Goal: Use online tool/utility: Utilize a website feature to perform a specific function

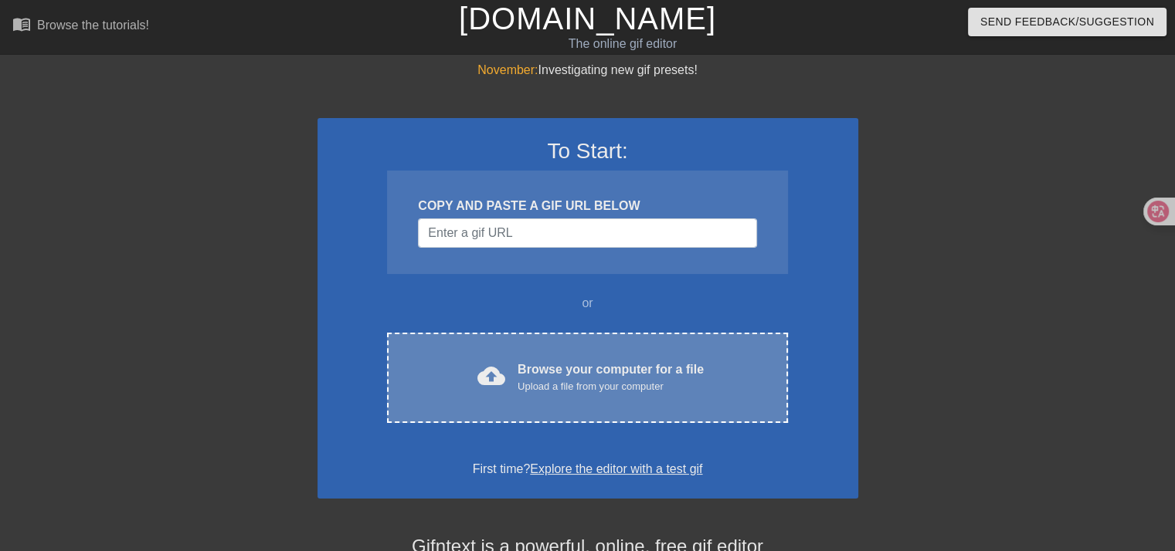
click at [593, 366] on div "Browse your computer for a file Upload a file from your computer" at bounding box center [610, 378] width 186 height 34
click at [643, 375] on div "Browse your computer for a file Upload a file from your computer" at bounding box center [610, 378] width 186 height 34
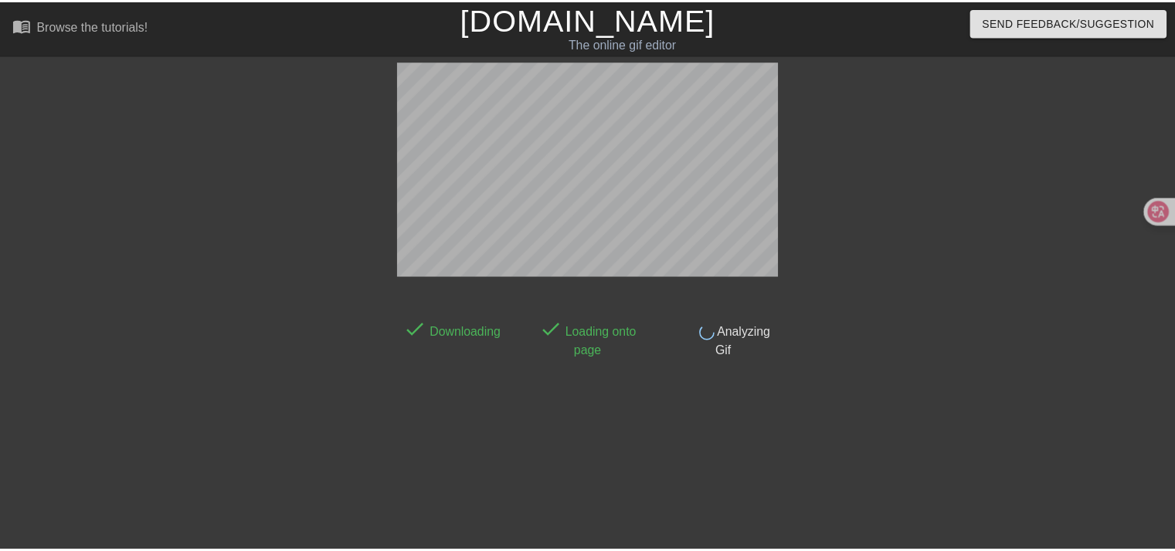
scroll to position [37, 0]
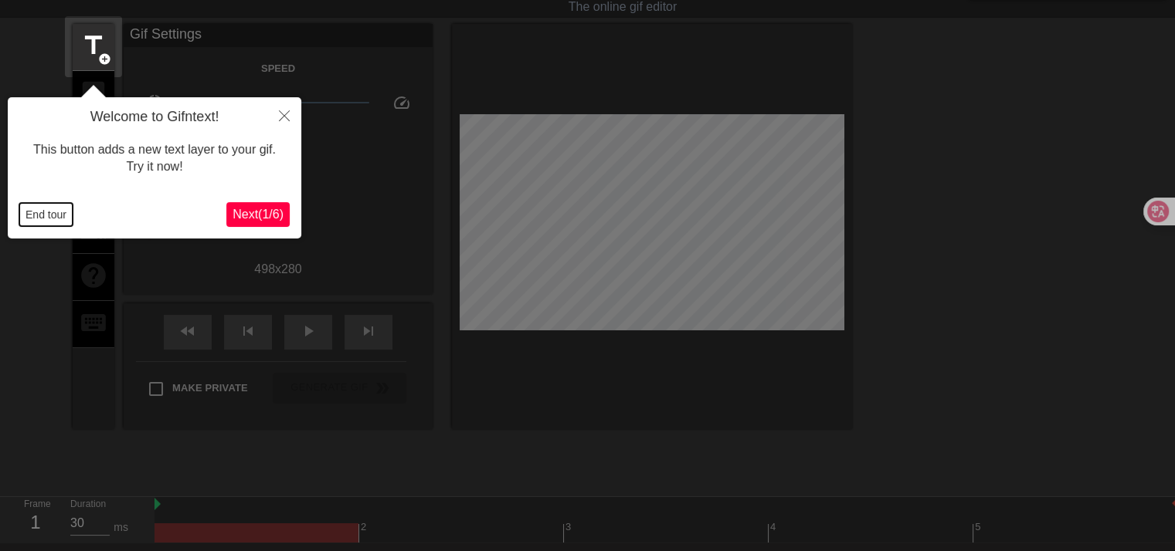
click at [39, 214] on button "End tour" at bounding box center [45, 214] width 53 height 23
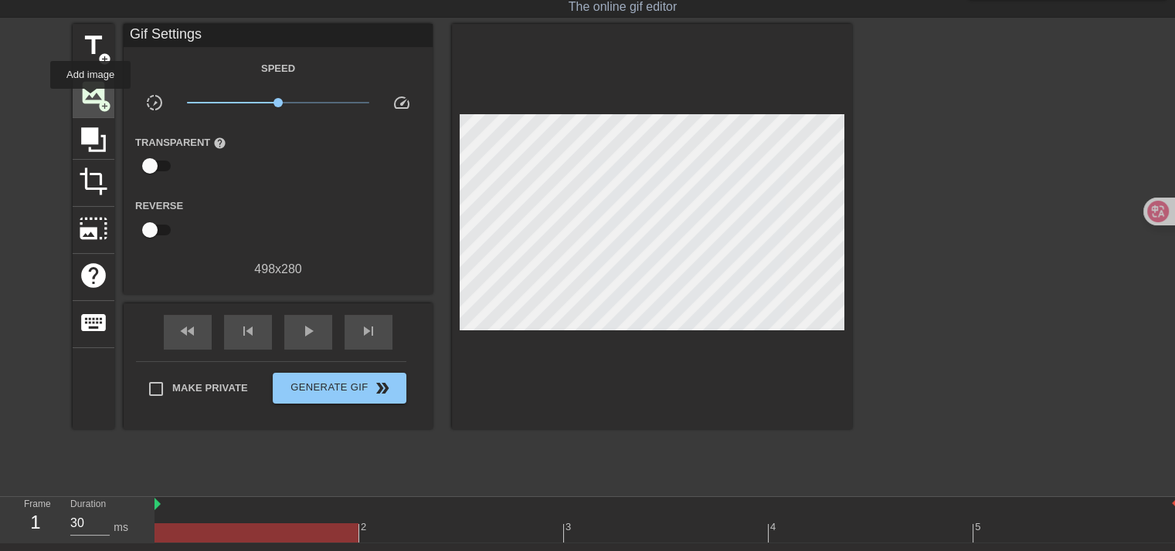
click at [90, 100] on span "image" at bounding box center [93, 92] width 29 height 29
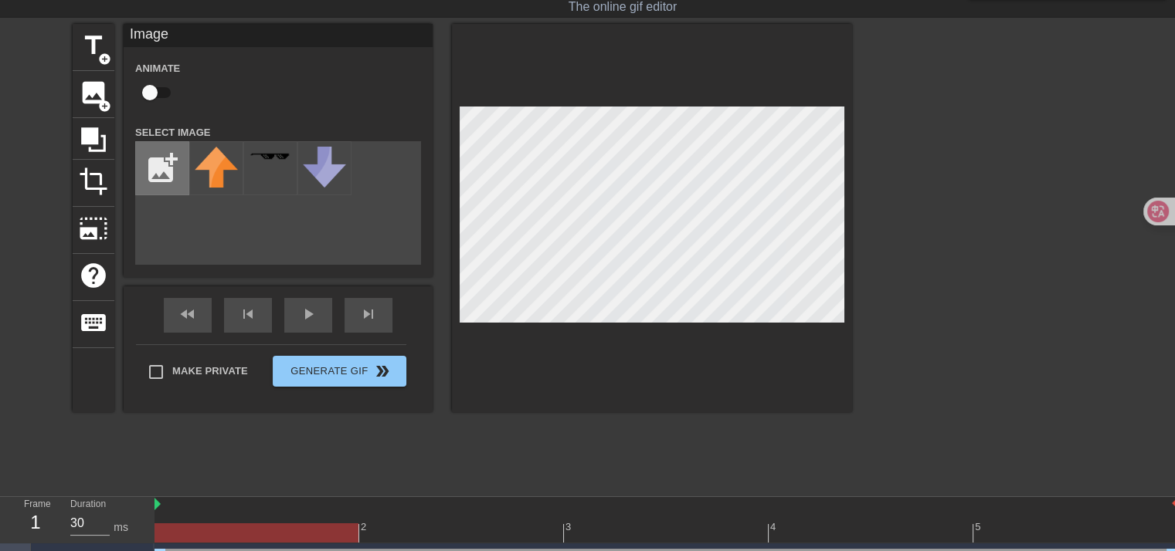
click at [168, 159] on input "file" at bounding box center [162, 168] width 53 height 53
type input "C:\fakepath\aa738e01eade4688889b4dca7706cad0-removebg-preview.png"
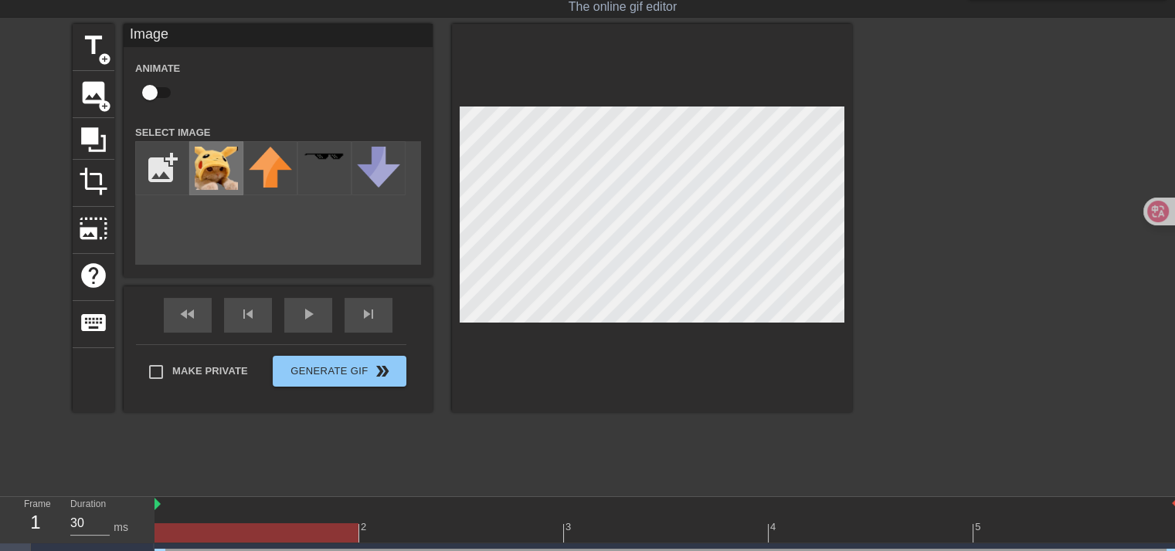
click at [218, 156] on img at bounding box center [216, 168] width 43 height 43
click at [203, 172] on img at bounding box center [216, 168] width 43 height 43
click at [917, 214] on div at bounding box center [986, 255] width 232 height 463
click at [999, 212] on div at bounding box center [986, 255] width 232 height 463
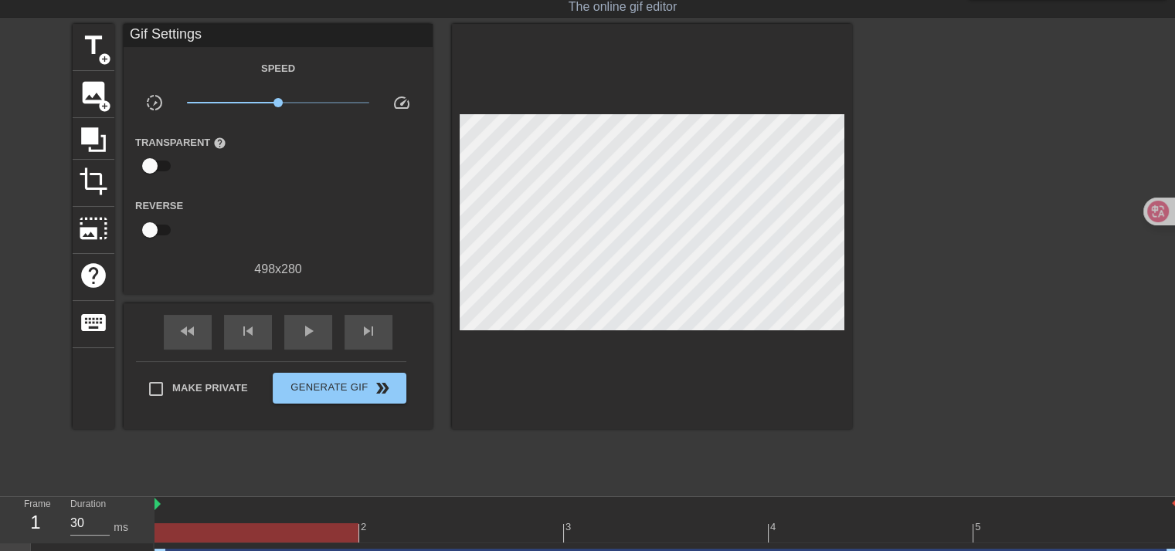
click at [1003, 214] on div at bounding box center [986, 255] width 232 height 463
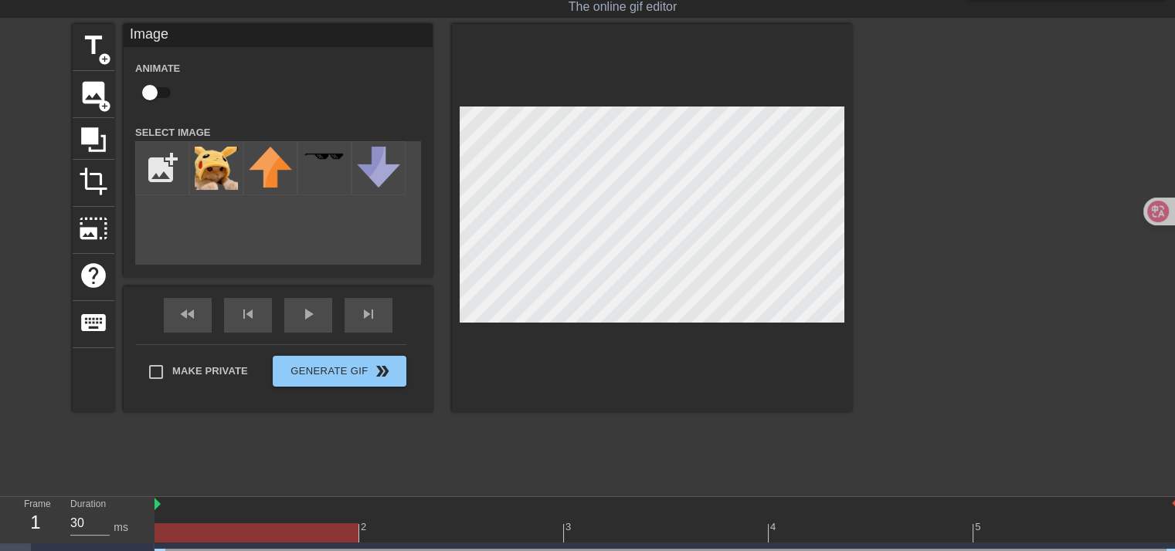
click at [964, 206] on div at bounding box center [986, 255] width 232 height 463
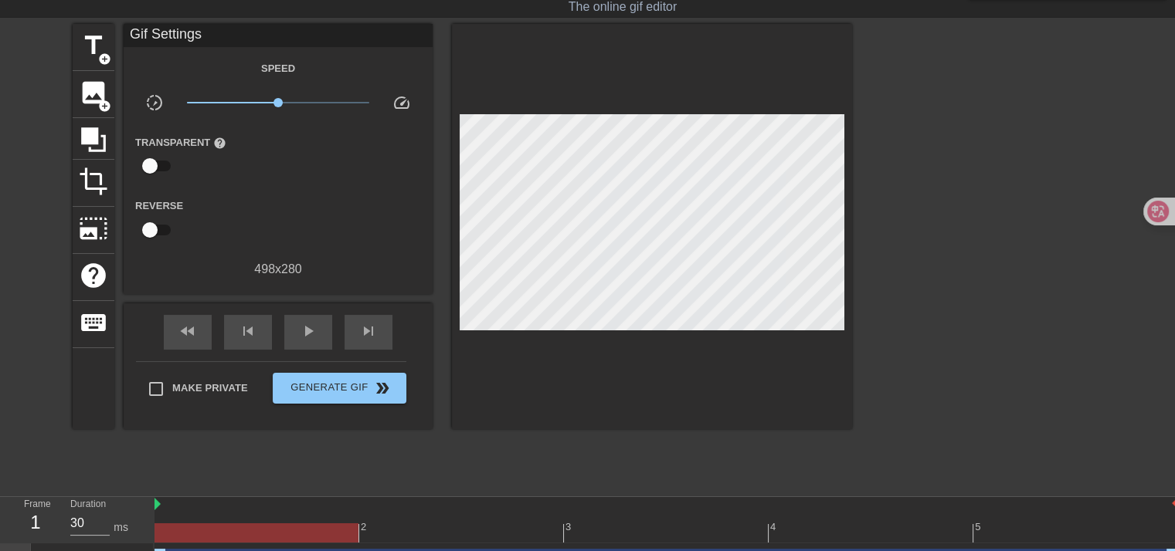
click at [967, 208] on div at bounding box center [986, 255] width 232 height 463
click at [97, 56] on span "title" at bounding box center [93, 45] width 29 height 29
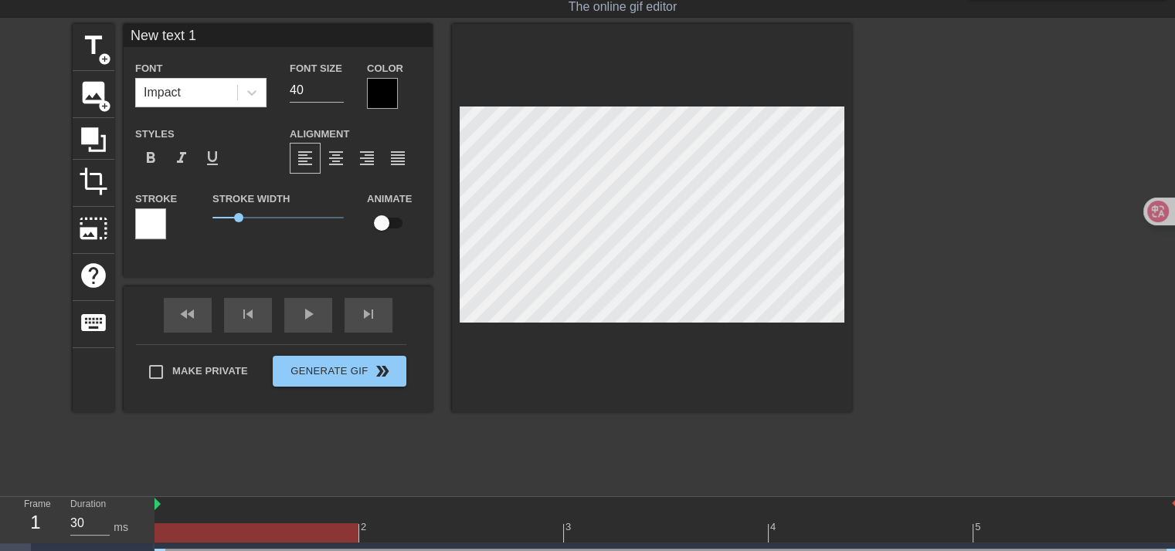
scroll to position [2, 2]
drag, startPoint x: 241, startPoint y: 215, endPoint x: 131, endPoint y: 213, distance: 109.7
click at [136, 213] on div "Stroke Stroke Width 0 Animate" at bounding box center [278, 221] width 309 height 64
type input "z"
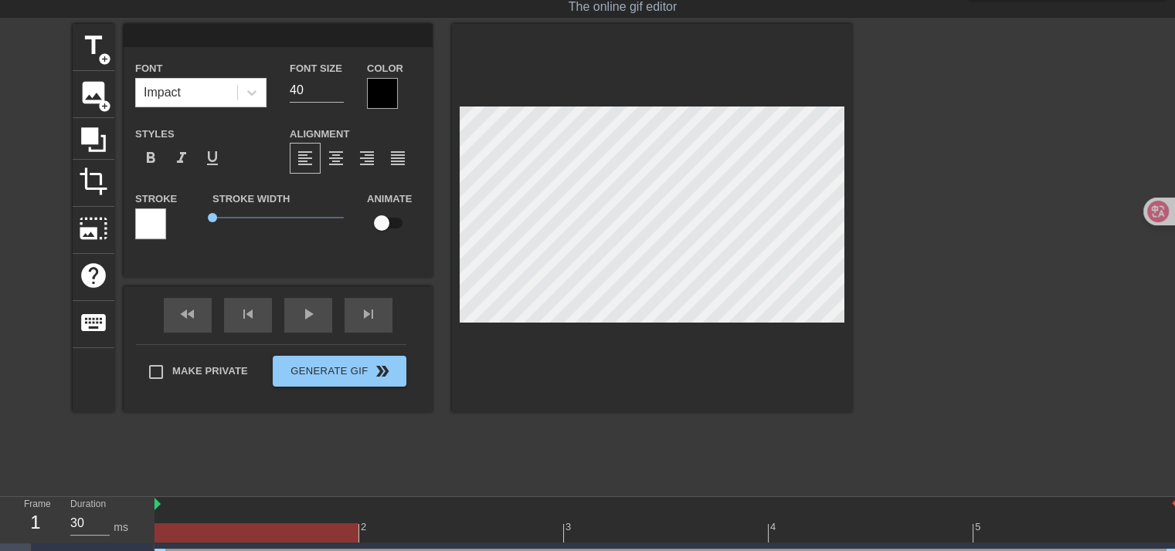
type textarea "z"
type input "zh"
type textarea "zh"
type input "zhe"
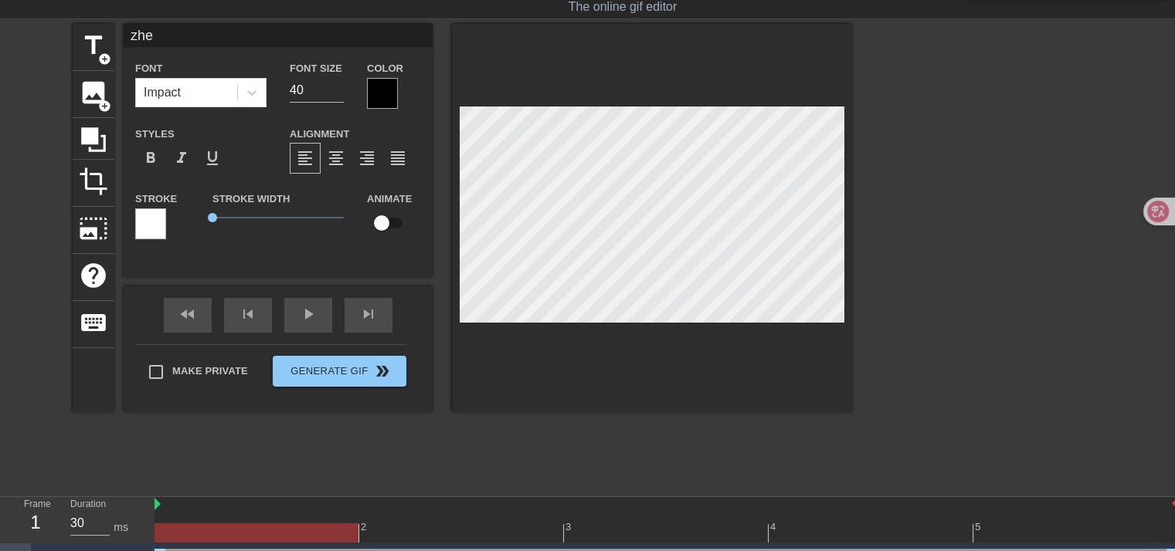
type textarea "zhe"
type input "zhes"
type textarea "zhes"
type input "zhe"
type textarea "zhe"
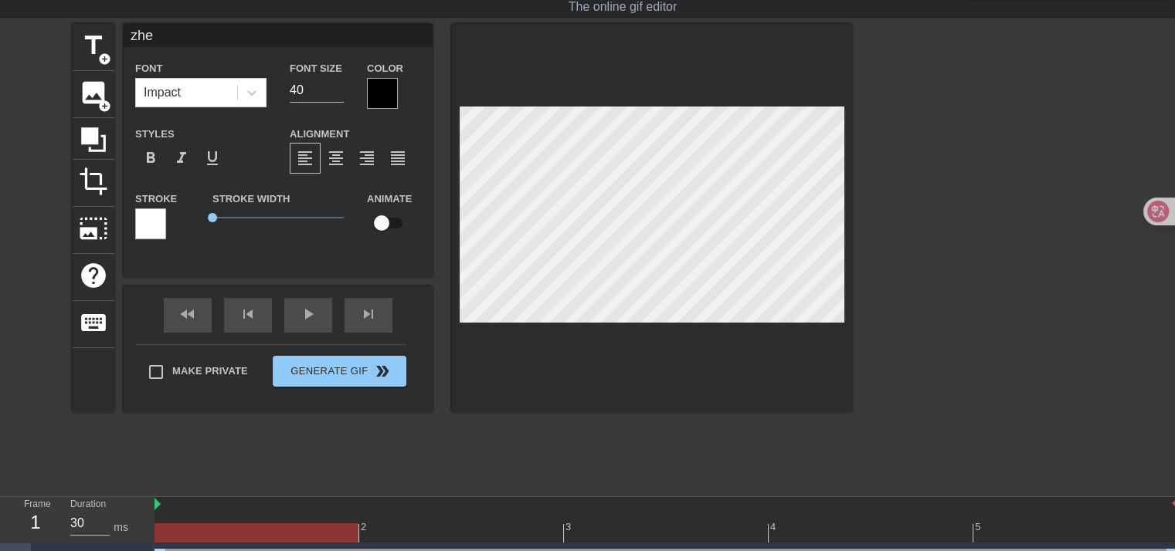
type input "zh"
type textarea "zh"
type input "z"
type textarea "z"
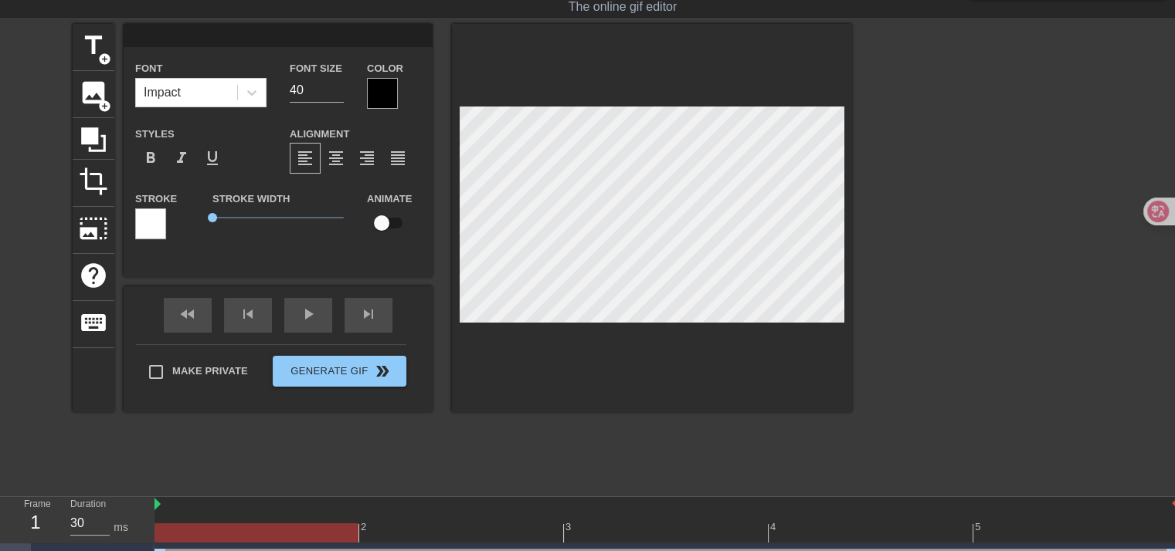
type input "k"
type textarea "k"
type input "kt"
type textarea "kt"
type input "快逃"
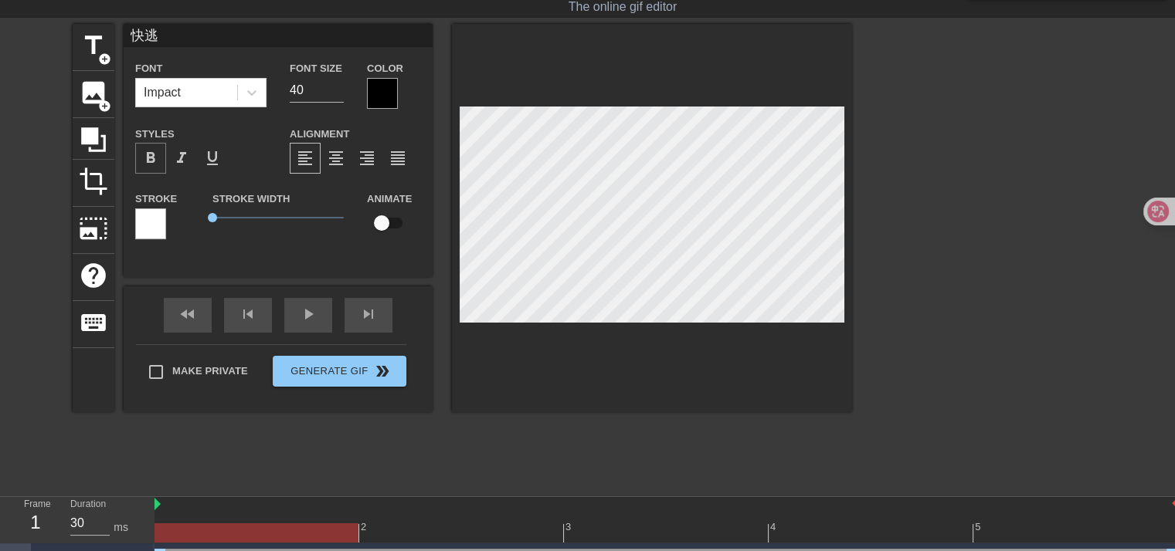
type textarea "快逃"
click at [144, 155] on span "format_bold" at bounding box center [150, 158] width 19 height 19
click at [151, 160] on span "format_bold" at bounding box center [150, 158] width 19 height 19
click at [145, 150] on span "format_bold" at bounding box center [150, 158] width 19 height 19
click at [937, 165] on div at bounding box center [986, 255] width 232 height 463
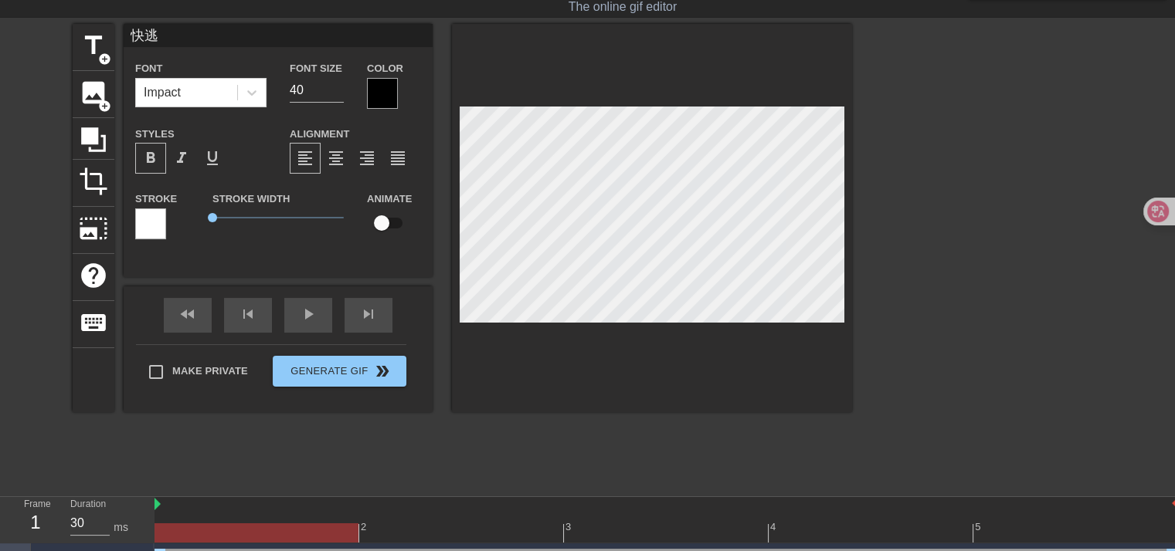
click at [968, 198] on div at bounding box center [986, 255] width 232 height 463
click at [979, 212] on div at bounding box center [986, 255] width 232 height 463
click at [151, 157] on span "format_bold" at bounding box center [150, 158] width 19 height 19
click at [908, 187] on div at bounding box center [986, 255] width 232 height 463
click at [154, 164] on span "format_bold" at bounding box center [150, 158] width 19 height 19
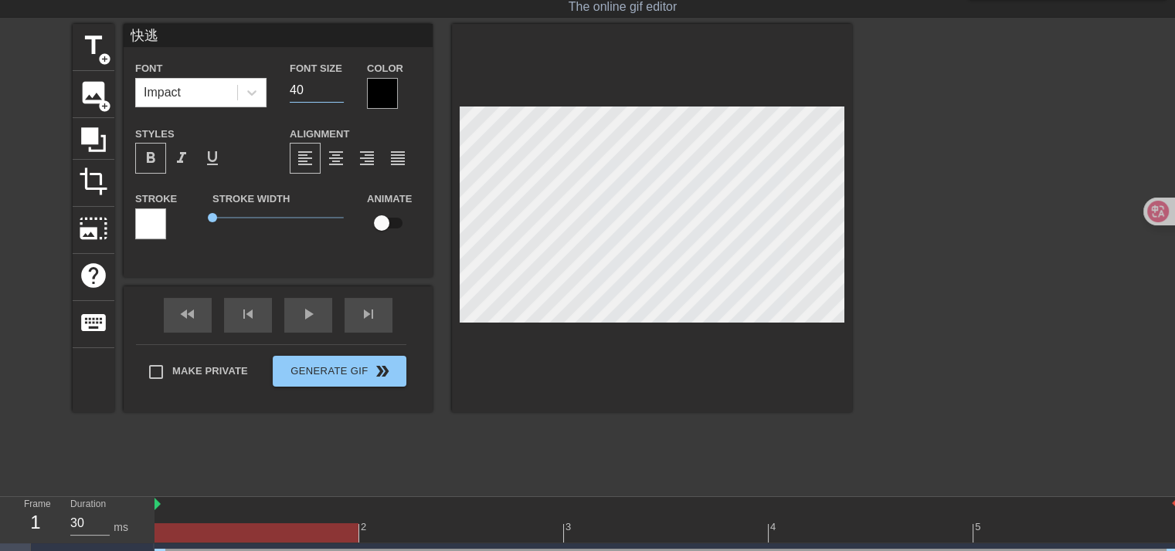
drag, startPoint x: 308, startPoint y: 87, endPoint x: 283, endPoint y: 85, distance: 25.6
click at [283, 85] on div "Font Size 40" at bounding box center [316, 84] width 77 height 50
click at [336, 93] on input "39" at bounding box center [317, 90] width 54 height 25
type input "40"
click at [338, 84] on input "40" at bounding box center [317, 90] width 54 height 25
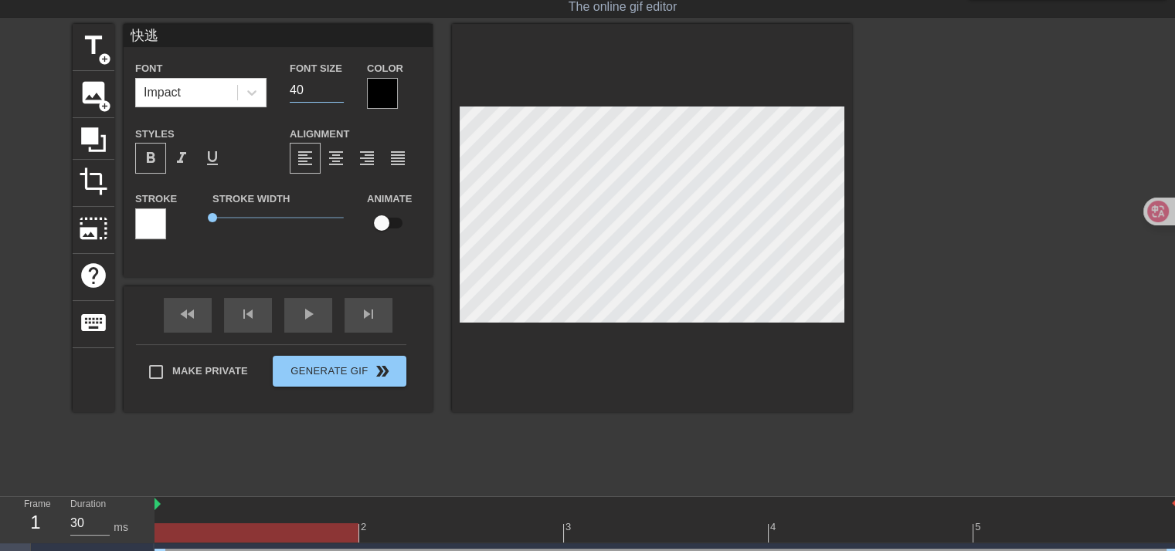
click at [945, 157] on div at bounding box center [986, 255] width 232 height 463
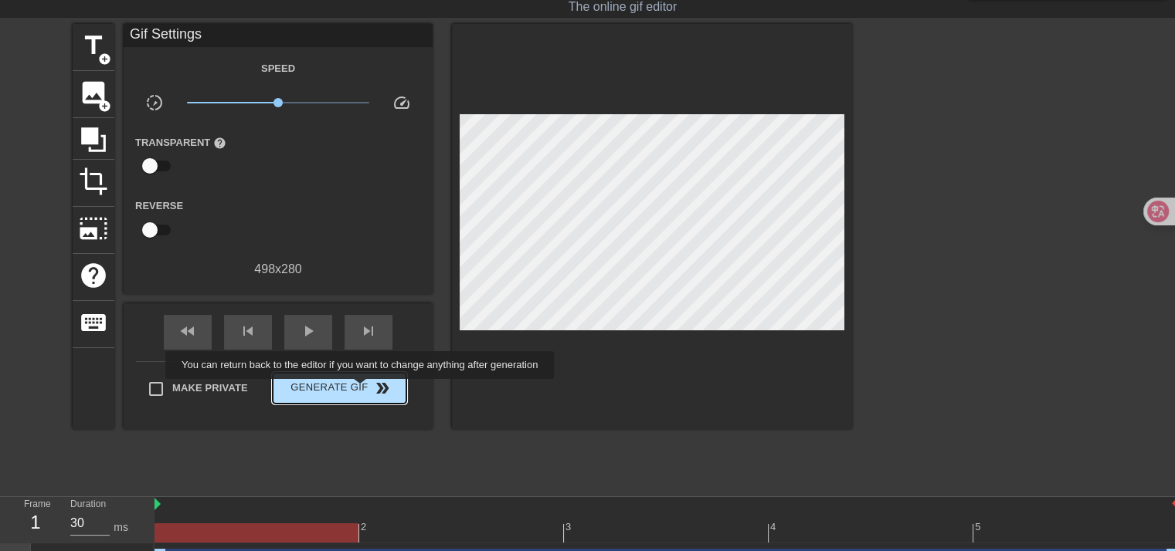
click at [361, 390] on span "Generate Gif double_arrow" at bounding box center [339, 388] width 121 height 19
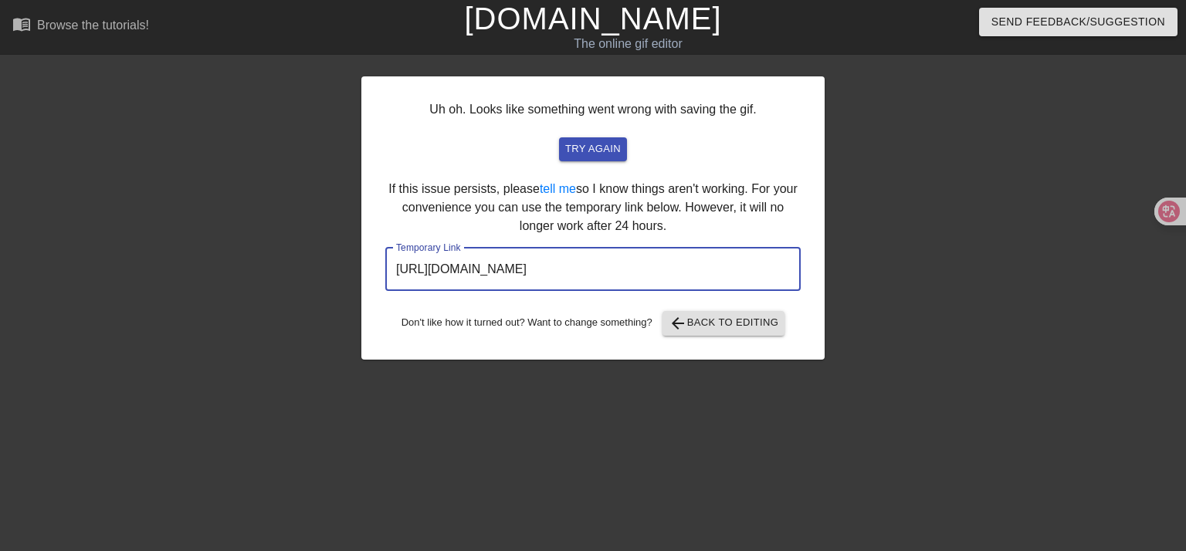
drag, startPoint x: 736, startPoint y: 268, endPoint x: 279, endPoint y: 251, distance: 457.5
click at [272, 254] on div "Uh oh. Looks like something went wrong with saving the gif. try again If this i…" at bounding box center [593, 292] width 1186 height 463
click at [744, 324] on span "arrow_back Back to Editing" at bounding box center [724, 323] width 110 height 19
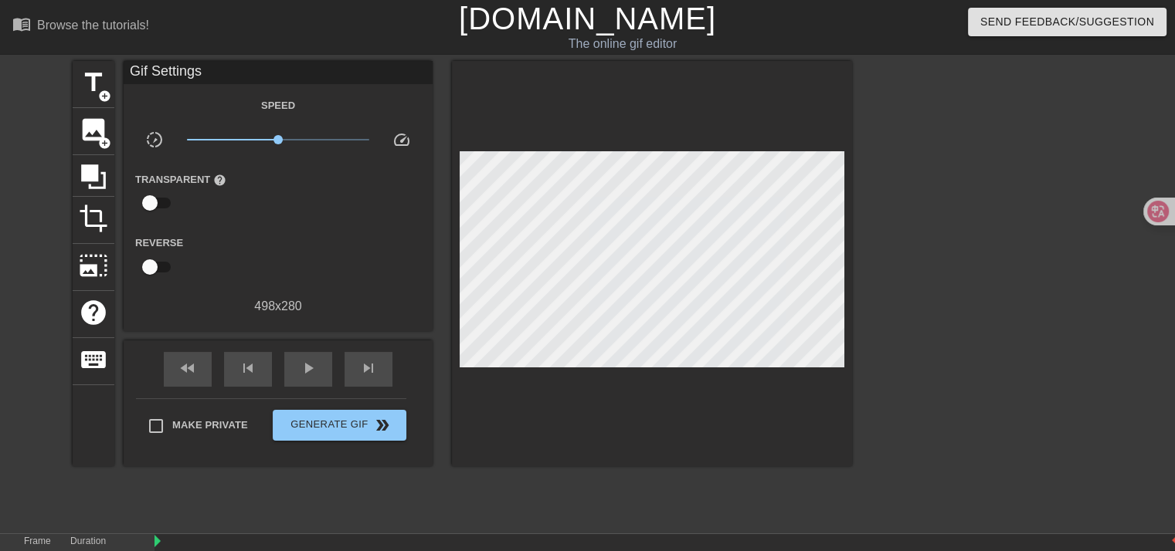
click at [1013, 192] on div at bounding box center [986, 292] width 232 height 463
click at [101, 90] on span "add_circle" at bounding box center [104, 96] width 13 height 13
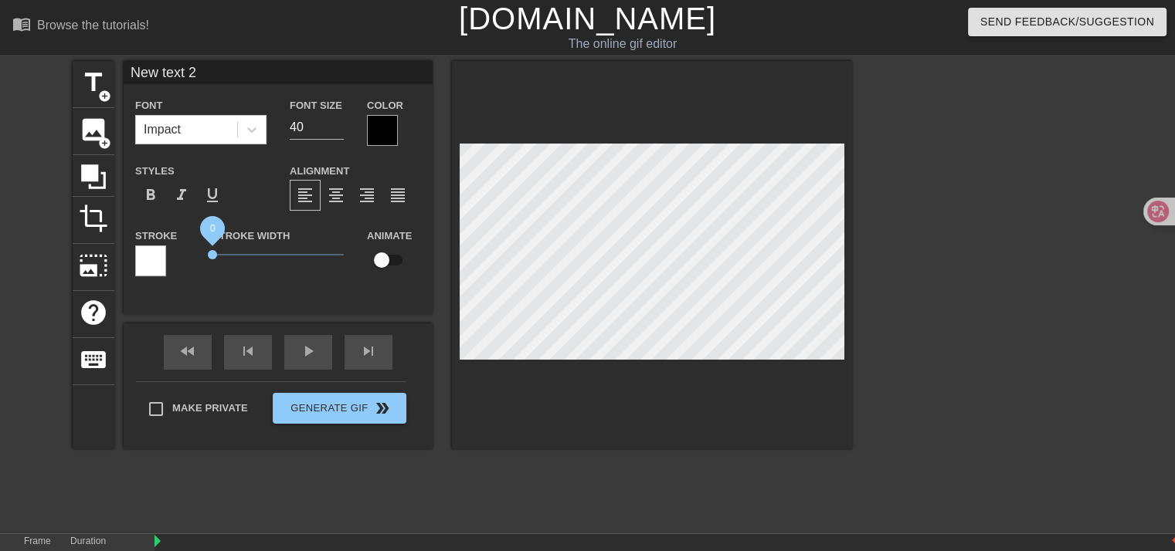
drag, startPoint x: 236, startPoint y: 253, endPoint x: 183, endPoint y: 245, distance: 54.0
click at [175, 249] on div "Stroke Stroke Width 0 Animate" at bounding box center [278, 258] width 309 height 64
type input "k"
type textarea "k"
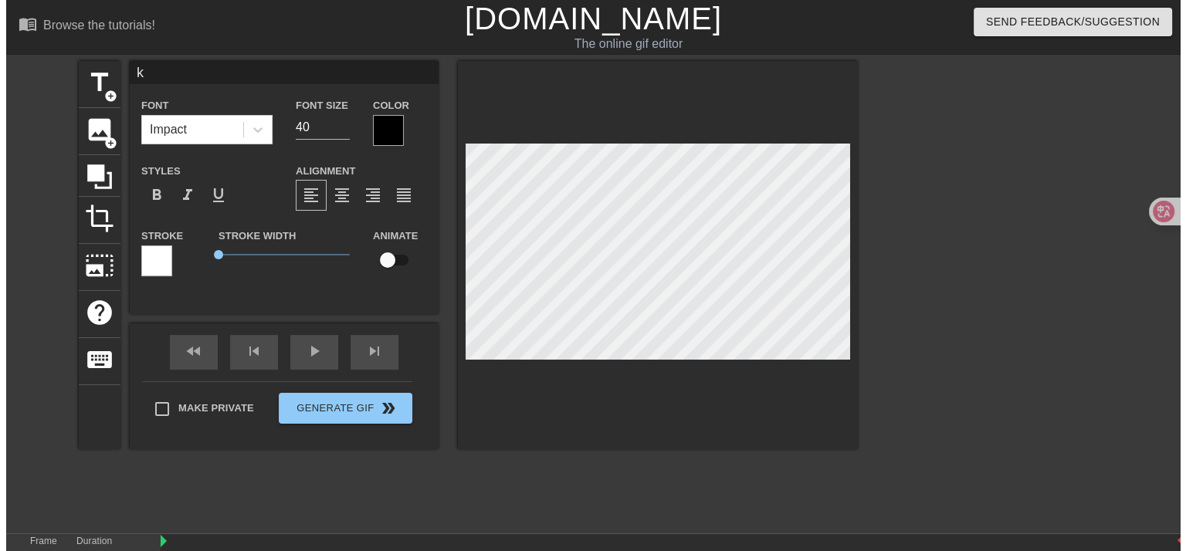
scroll to position [2, 2]
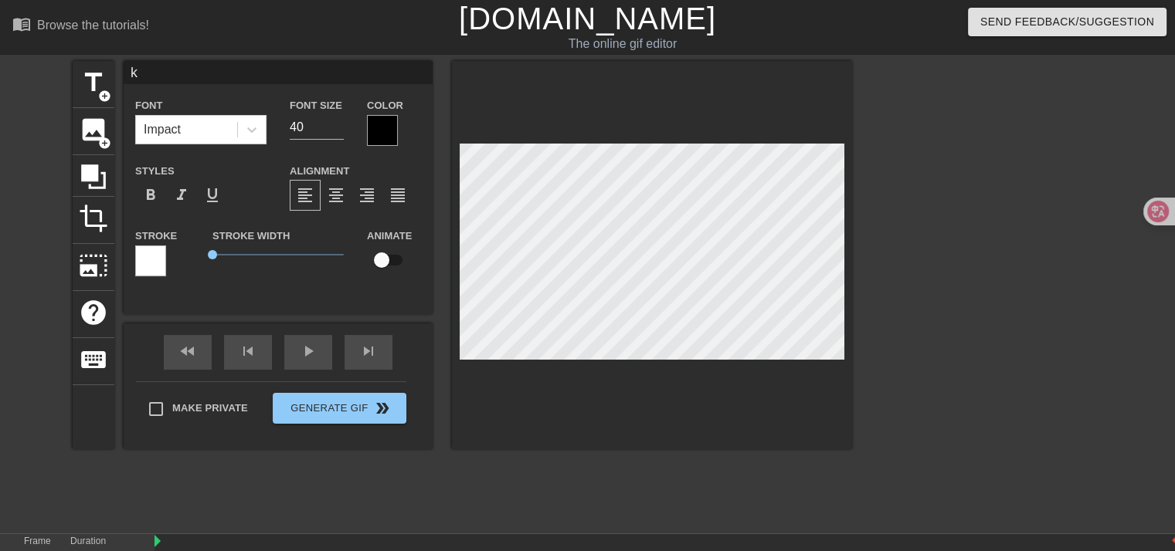
type input "kt"
type textarea "kt"
type input "k"
type textarea "k"
type input "k"
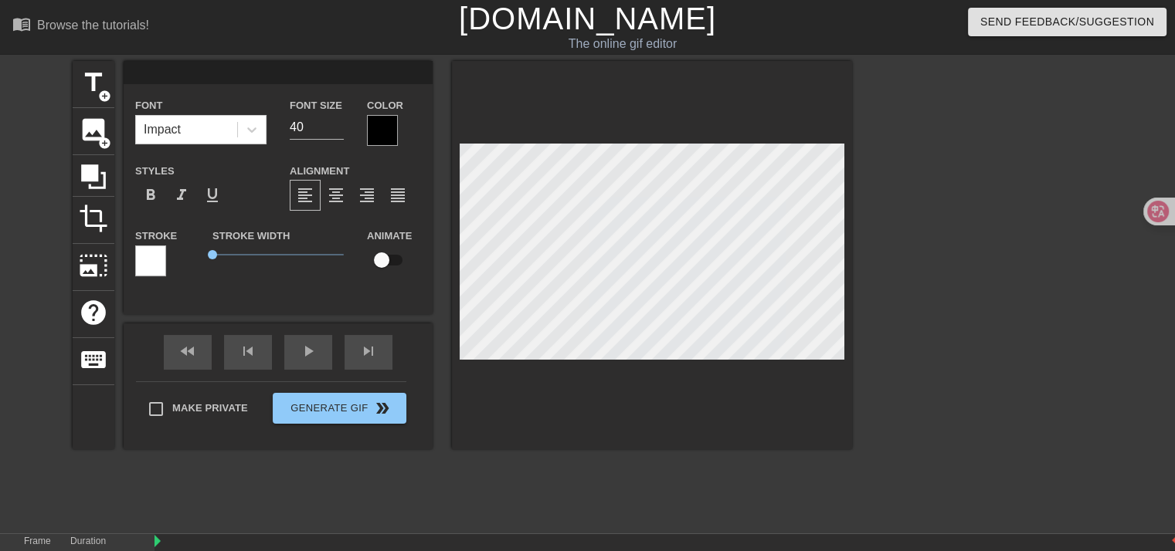
type textarea "k"
type input "kt"
type textarea "kt"
type input "快逃"
type textarea "快逃"
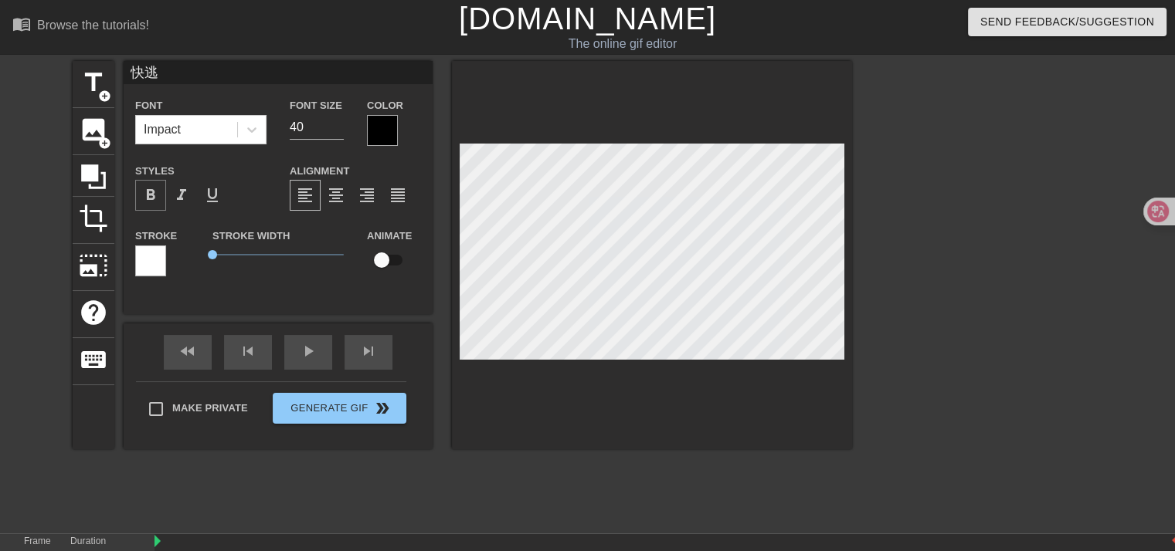
click at [157, 195] on span "format_bold" at bounding box center [150, 195] width 19 height 19
click at [973, 254] on div at bounding box center [986, 292] width 232 height 463
click at [100, 137] on span "add_circle" at bounding box center [104, 143] width 13 height 13
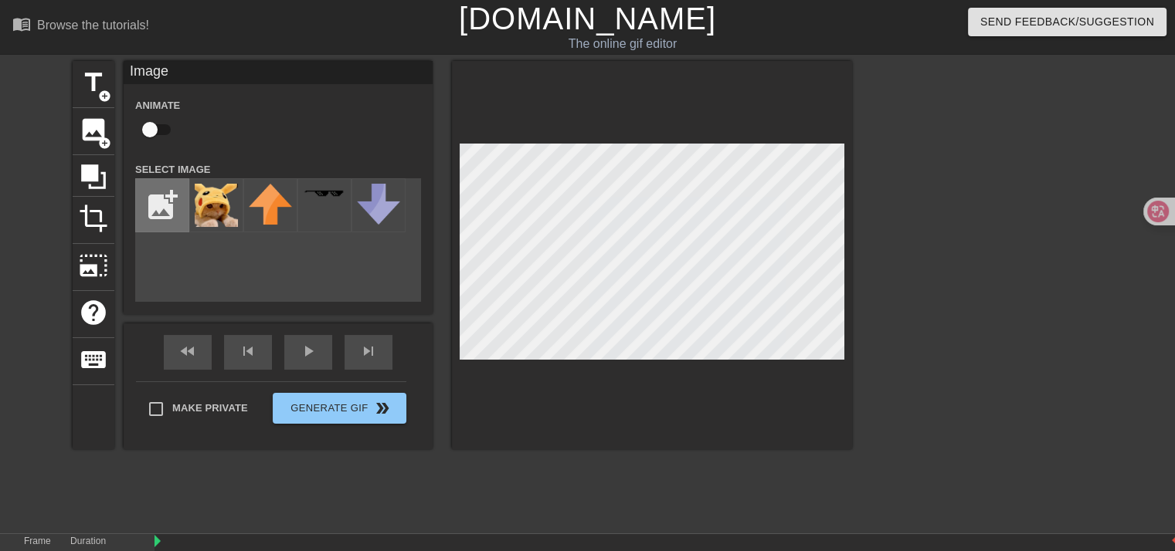
click at [160, 200] on input "file" at bounding box center [162, 205] width 53 height 53
type input "C:\fakepath\Site-favicon-removebg-preview.png"
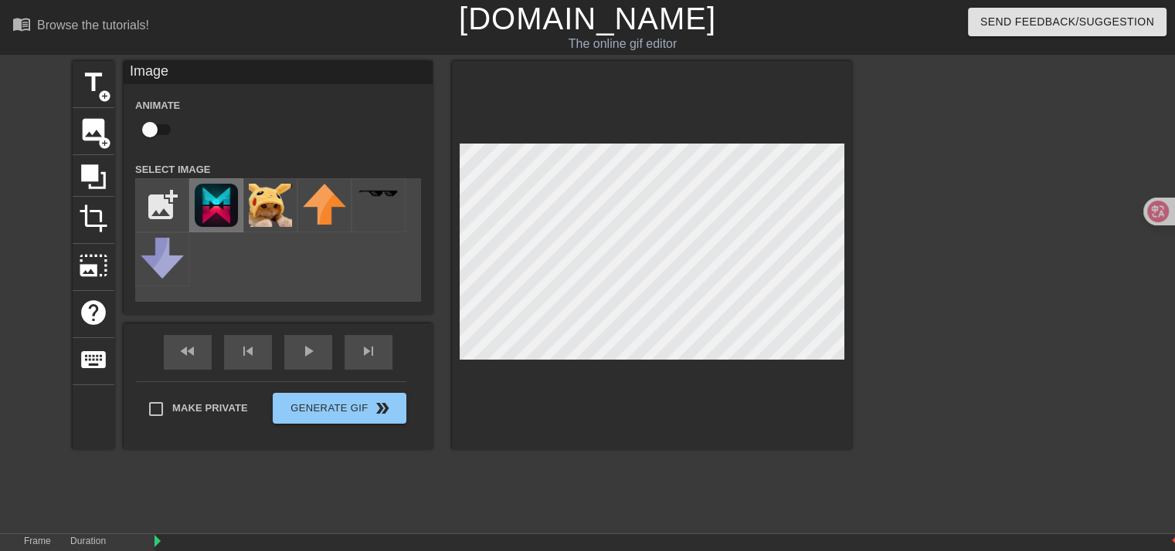
click at [215, 206] on div at bounding box center [216, 205] width 54 height 54
click at [209, 207] on img at bounding box center [216, 205] width 43 height 43
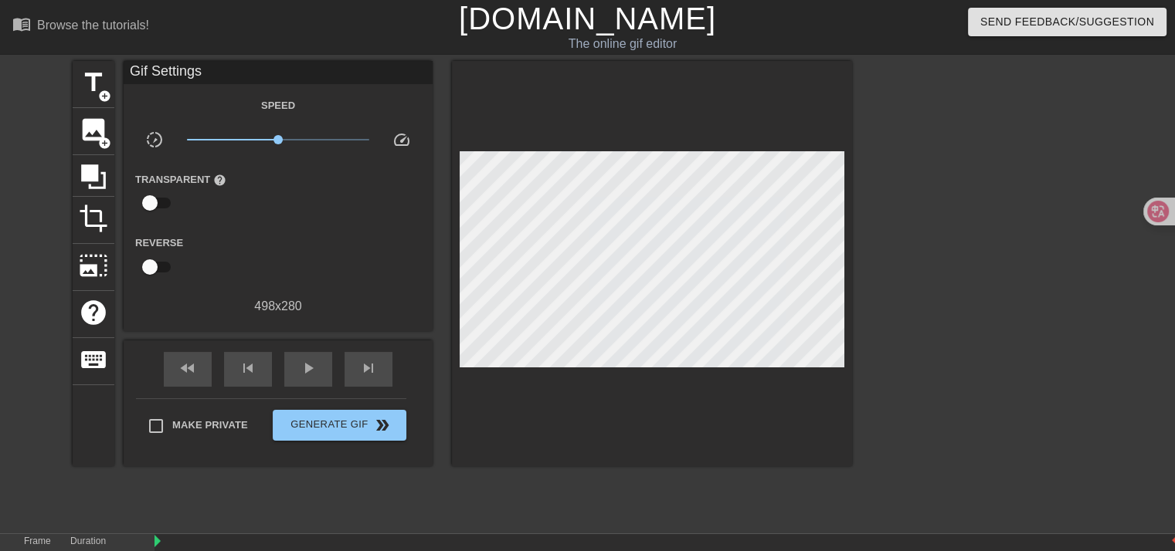
click at [972, 258] on div at bounding box center [986, 292] width 232 height 463
click at [912, 262] on div at bounding box center [986, 292] width 232 height 463
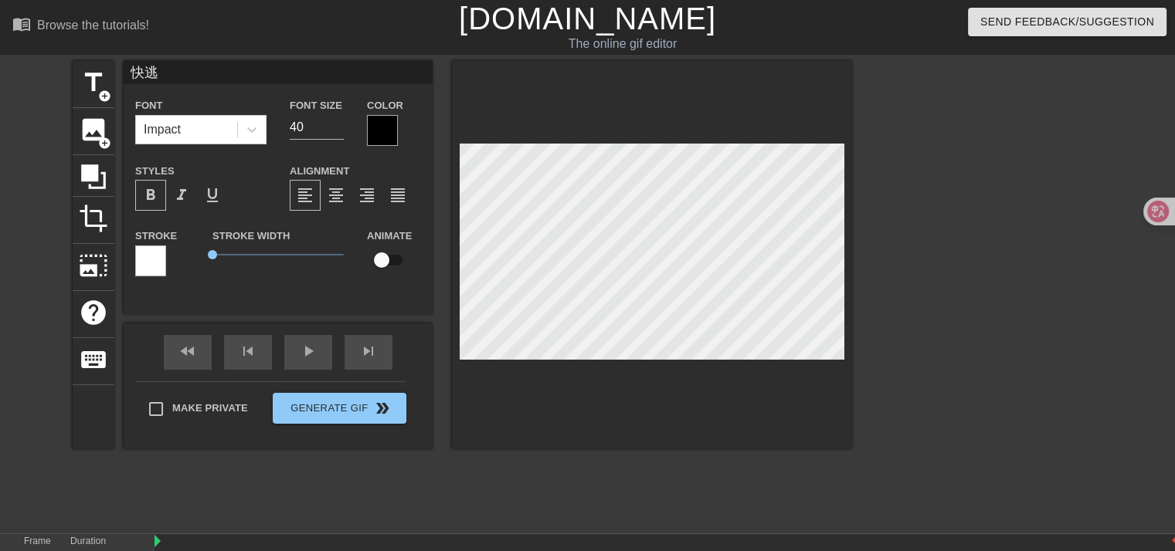
click at [157, 192] on span "format_bold" at bounding box center [150, 195] width 19 height 19
click at [152, 192] on span "format_bold" at bounding box center [150, 195] width 19 height 19
drag, startPoint x: 924, startPoint y: 237, endPoint x: 914, endPoint y: 237, distance: 10.0
click at [922, 237] on div at bounding box center [986, 292] width 232 height 463
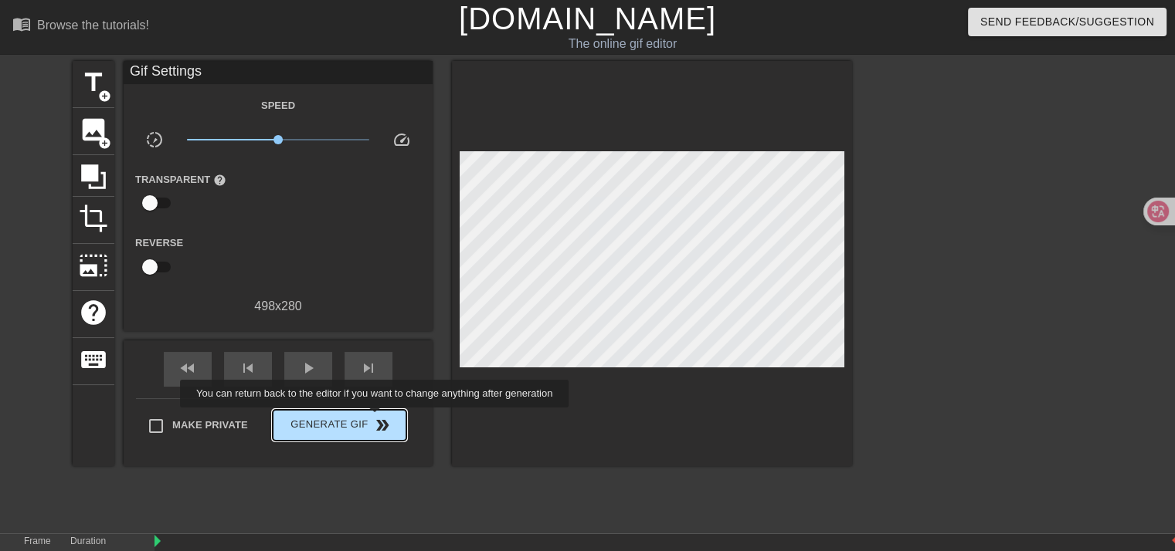
click at [376, 419] on span "double_arrow" at bounding box center [382, 425] width 19 height 19
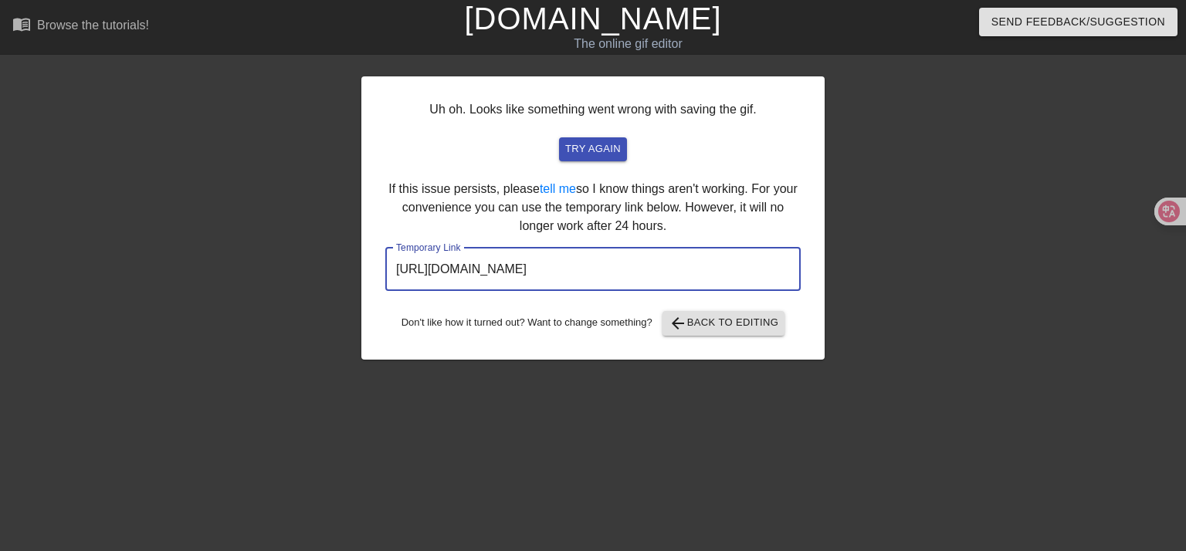
drag, startPoint x: 744, startPoint y: 273, endPoint x: 337, endPoint y: 266, distance: 407.1
click at [338, 266] on div "Uh oh. Looks like something went wrong with saving the gif. try again If this i…" at bounding box center [593, 292] width 1186 height 463
click at [742, 328] on span "arrow_back Back to Editing" at bounding box center [724, 323] width 110 height 19
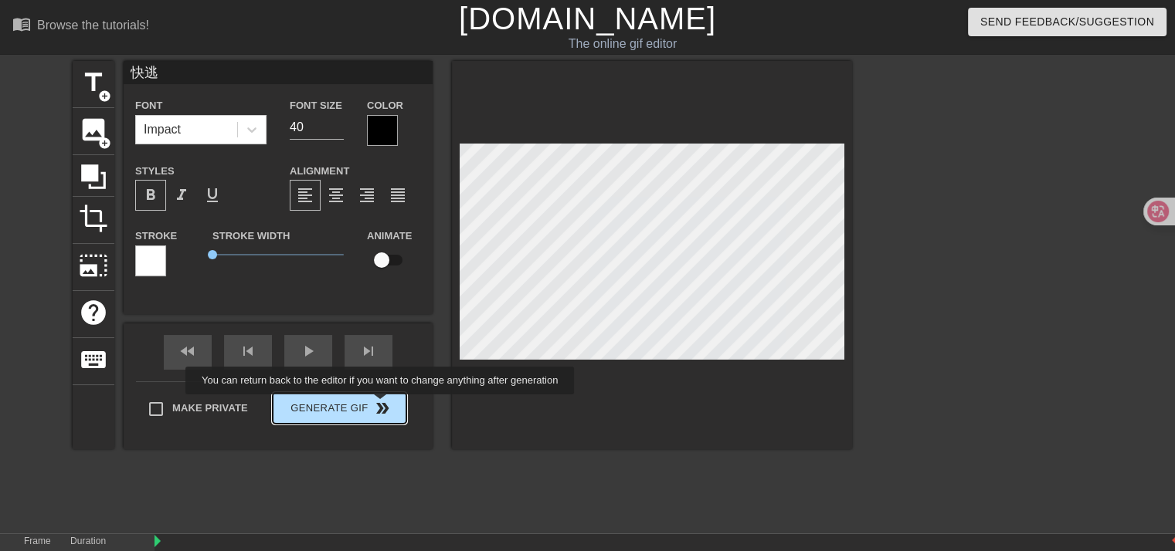
click at [382, 405] on div "Make Private Generate Gif double_arrow" at bounding box center [271, 412] width 270 height 61
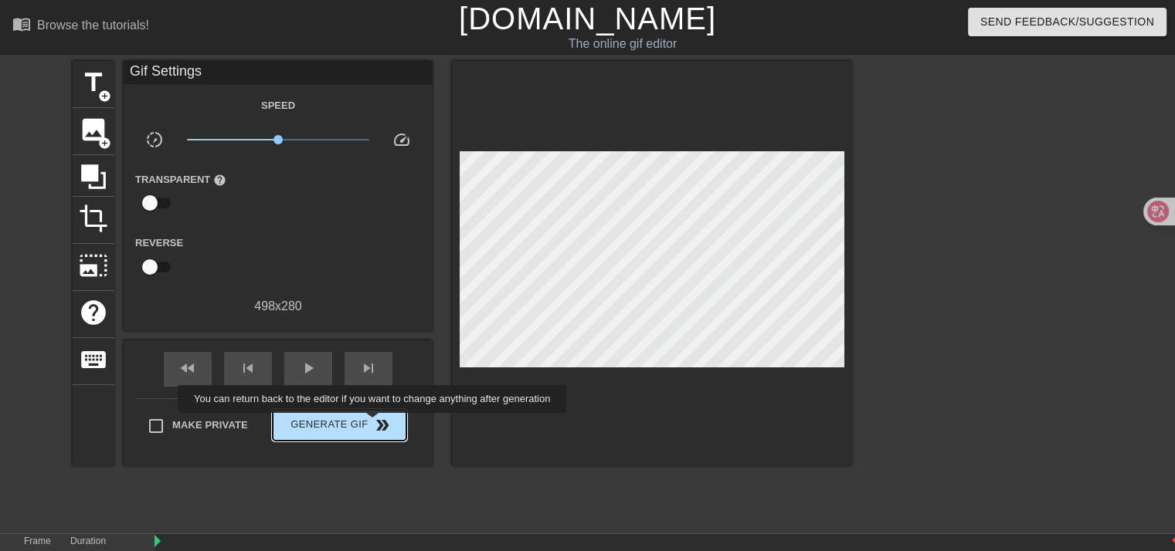
click at [374, 424] on span "double_arrow" at bounding box center [382, 425] width 19 height 19
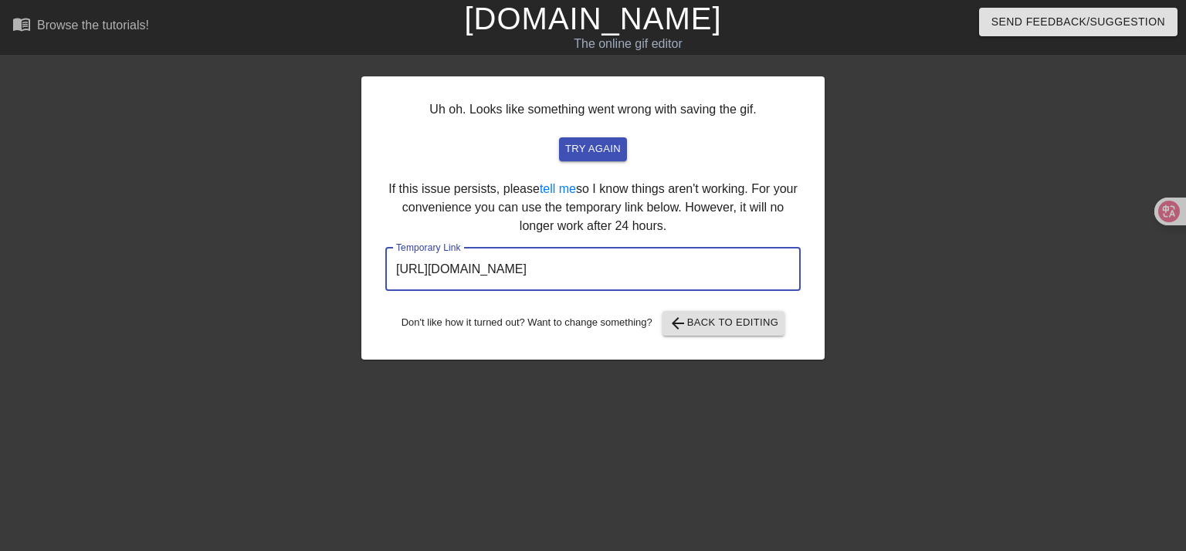
drag, startPoint x: 731, startPoint y: 280, endPoint x: 317, endPoint y: 265, distance: 414.2
click at [317, 266] on div "Uh oh. Looks like something went wrong with saving the gif. try again If this i…" at bounding box center [593, 292] width 1186 height 463
click at [725, 331] on span "arrow_back Back to Editing" at bounding box center [724, 323] width 110 height 19
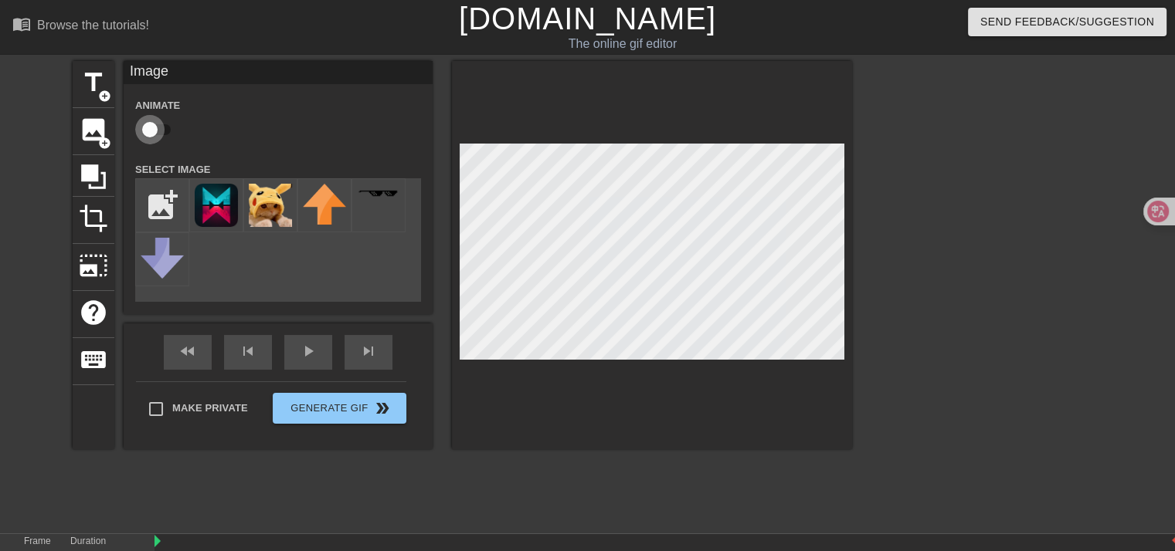
click at [148, 127] on input "checkbox" at bounding box center [150, 129] width 88 height 29
checkbox input "true"
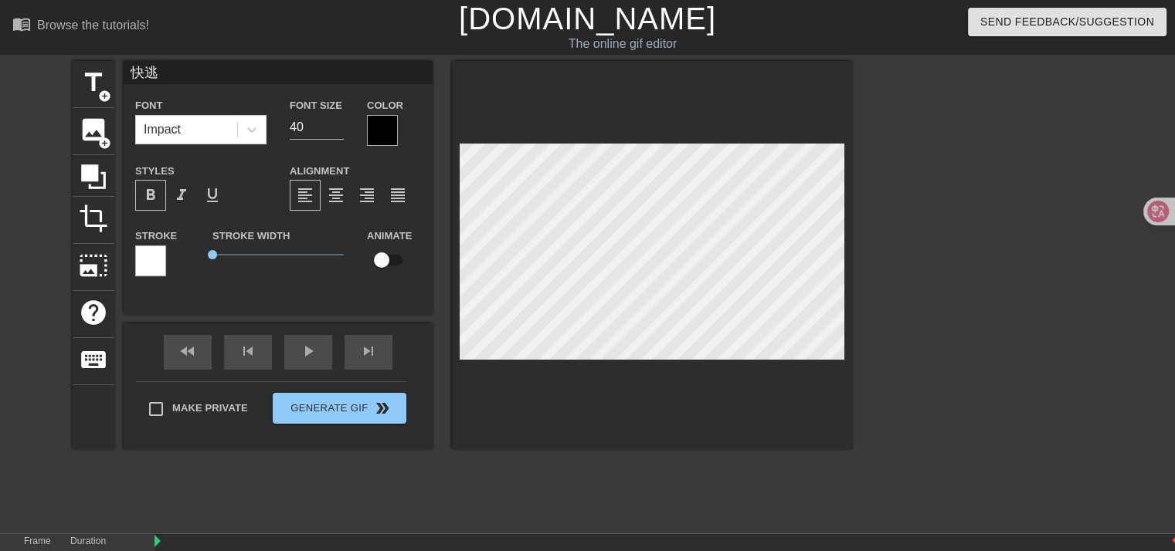
click at [385, 259] on input "checkbox" at bounding box center [381, 260] width 88 height 29
checkbox input "true"
click at [385, 409] on button "Generate Gif double_arrow" at bounding box center [340, 408] width 134 height 31
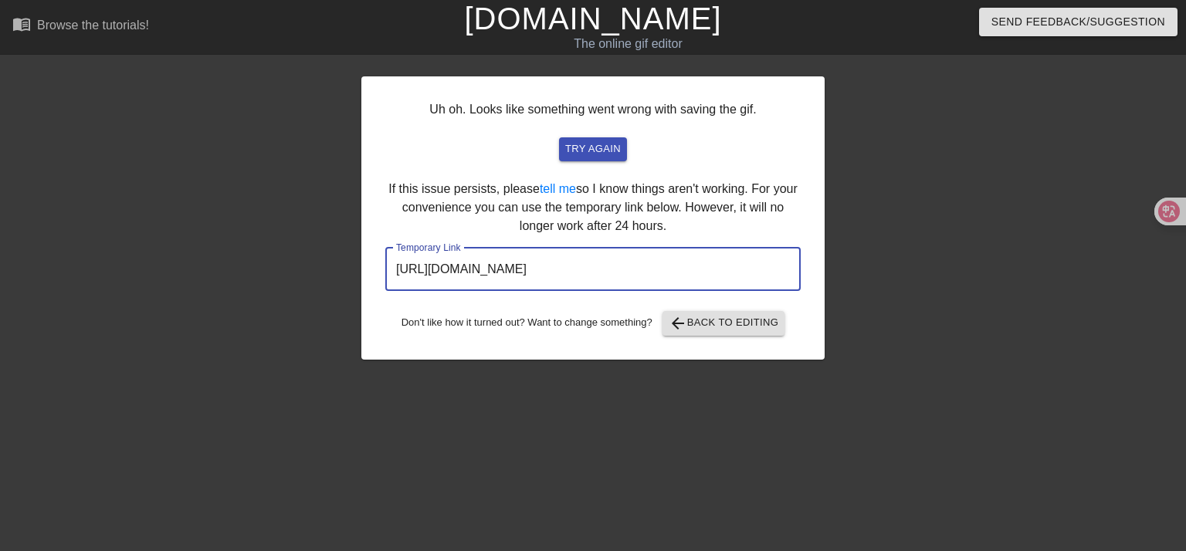
drag, startPoint x: 734, startPoint y: 274, endPoint x: 188, endPoint y: 249, distance: 545.8
click at [198, 257] on div "Uh oh. Looks like something went wrong with saving the gif. try again If this i…" at bounding box center [593, 292] width 1186 height 463
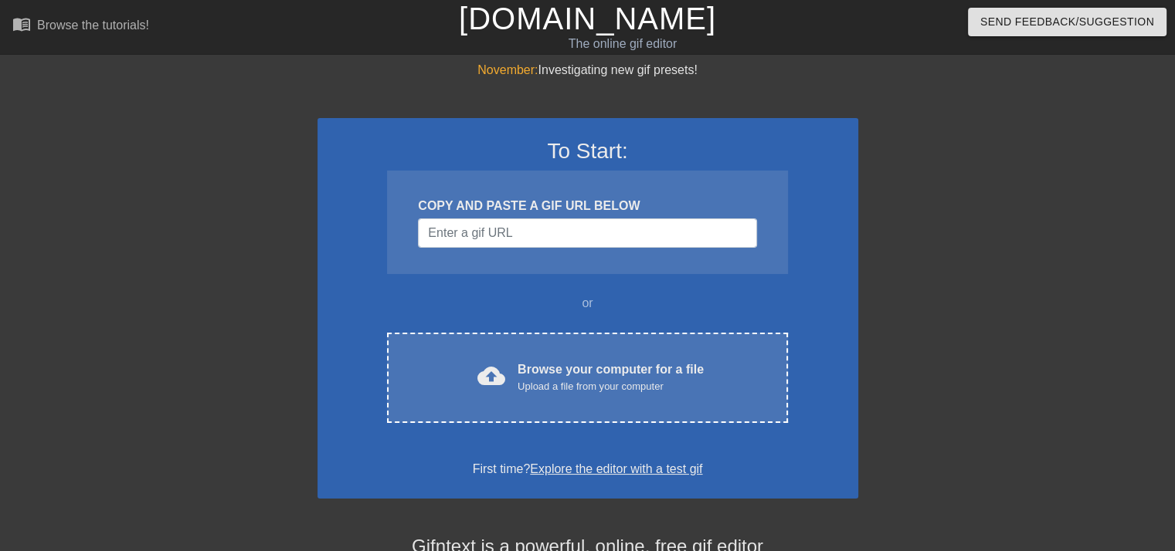
click at [666, 396] on div "cloud_upload Browse your computer for a file Upload a file from your computer C…" at bounding box center [587, 378] width 400 height 90
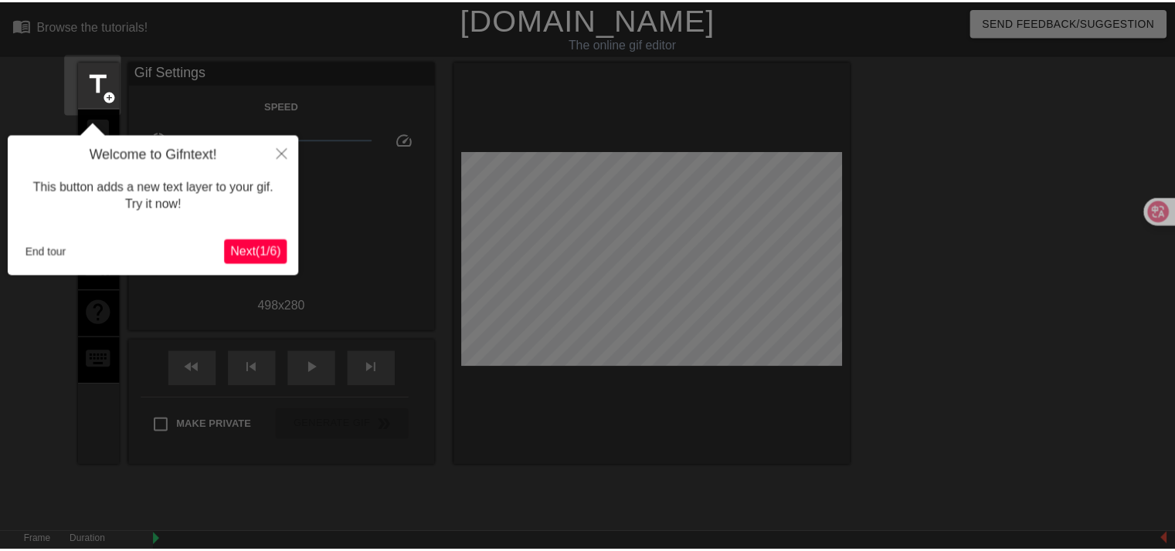
scroll to position [37, 0]
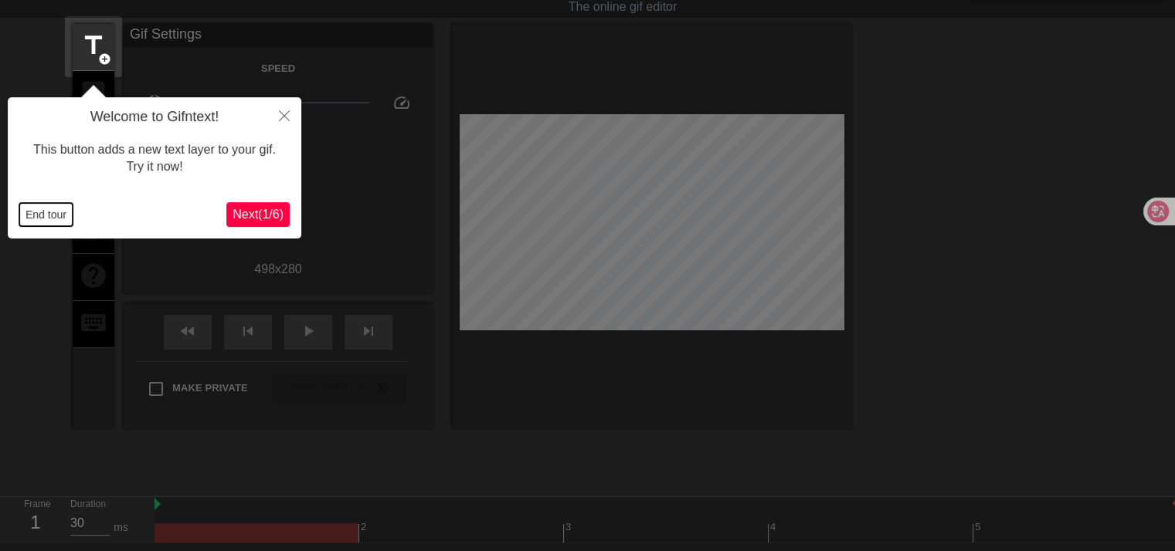
click at [49, 212] on button "End tour" at bounding box center [45, 214] width 53 height 23
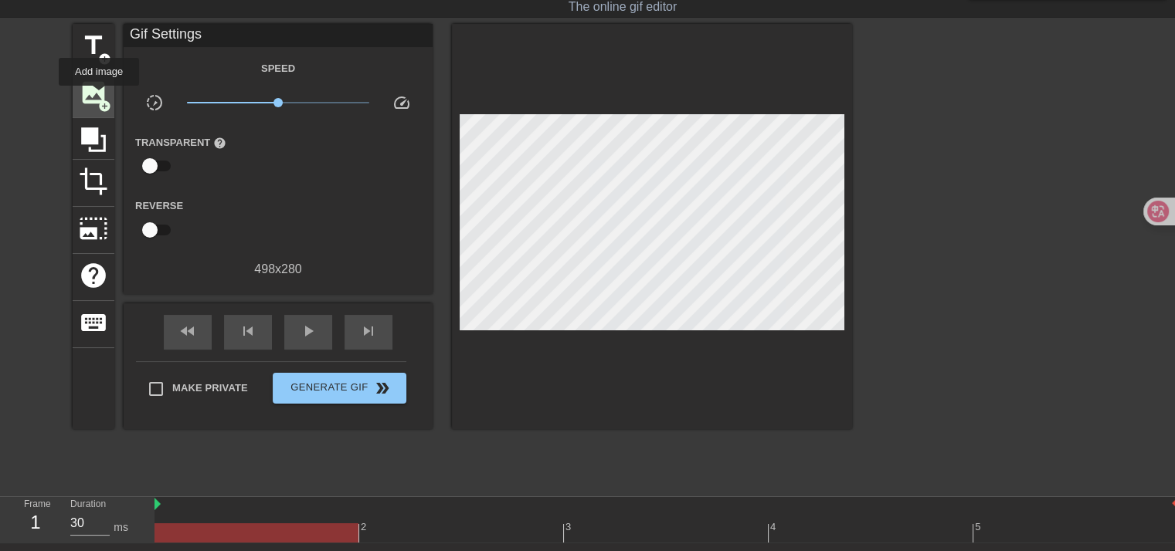
click at [99, 96] on span "image" at bounding box center [93, 92] width 29 height 29
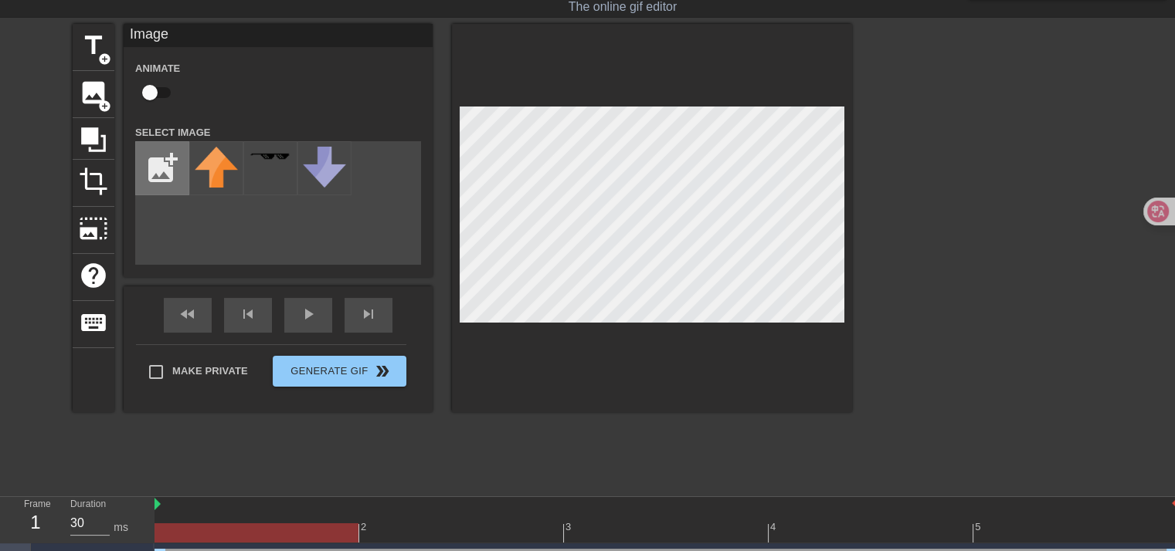
click at [174, 169] on input "file" at bounding box center [162, 168] width 53 height 53
type input "C:\fakepath\Site-favicon-removebg-preview.png"
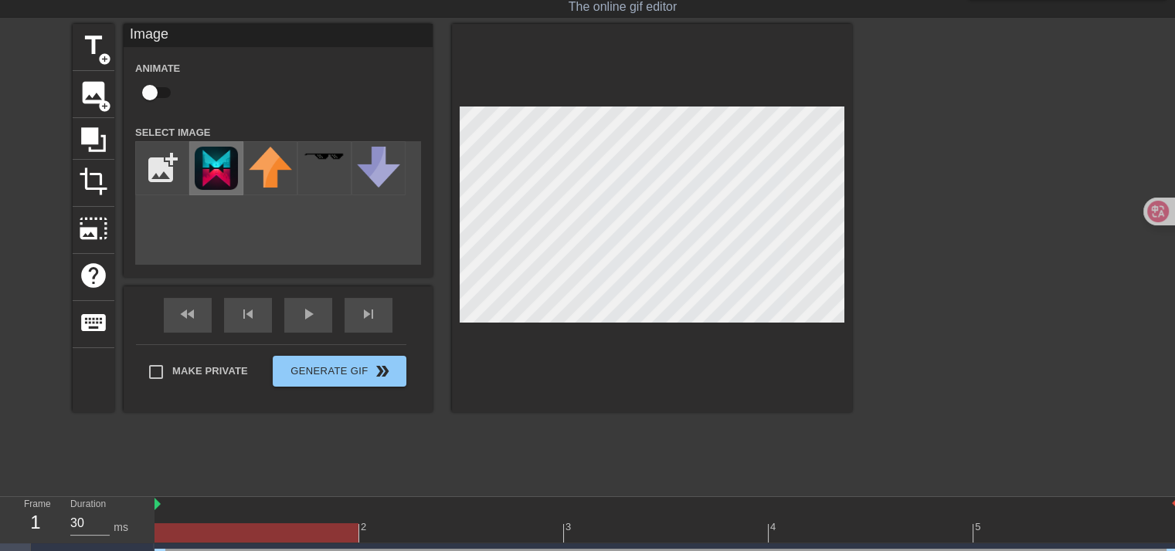
click at [219, 164] on img at bounding box center [216, 168] width 43 height 43
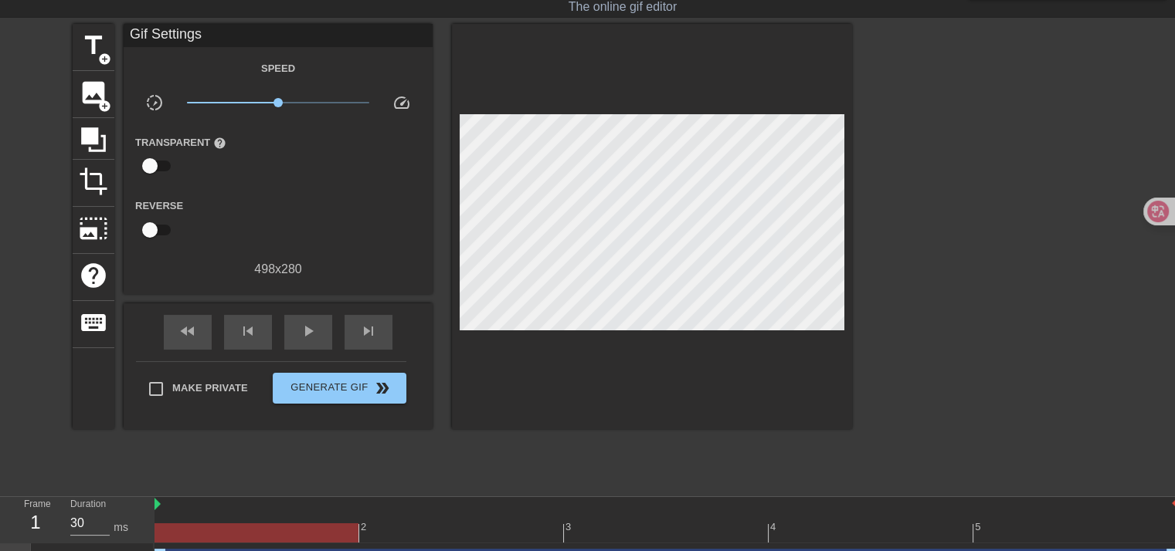
click at [1016, 222] on div at bounding box center [986, 255] width 232 height 463
click at [100, 59] on span "add_circle" at bounding box center [104, 59] width 13 height 13
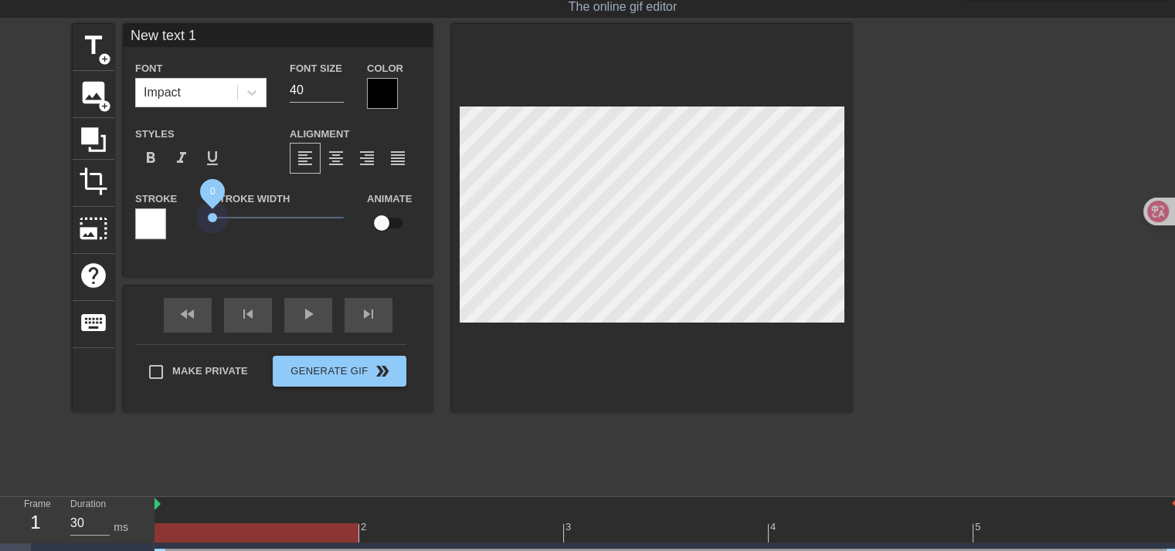
drag, startPoint x: 232, startPoint y: 217, endPoint x: 163, endPoint y: 209, distance: 69.2
click at [119, 205] on div "title add_circle image add_circle crop photo_size_select_large help keyboard Ne…" at bounding box center [462, 218] width 779 height 388
type input "k"
type textarea "k"
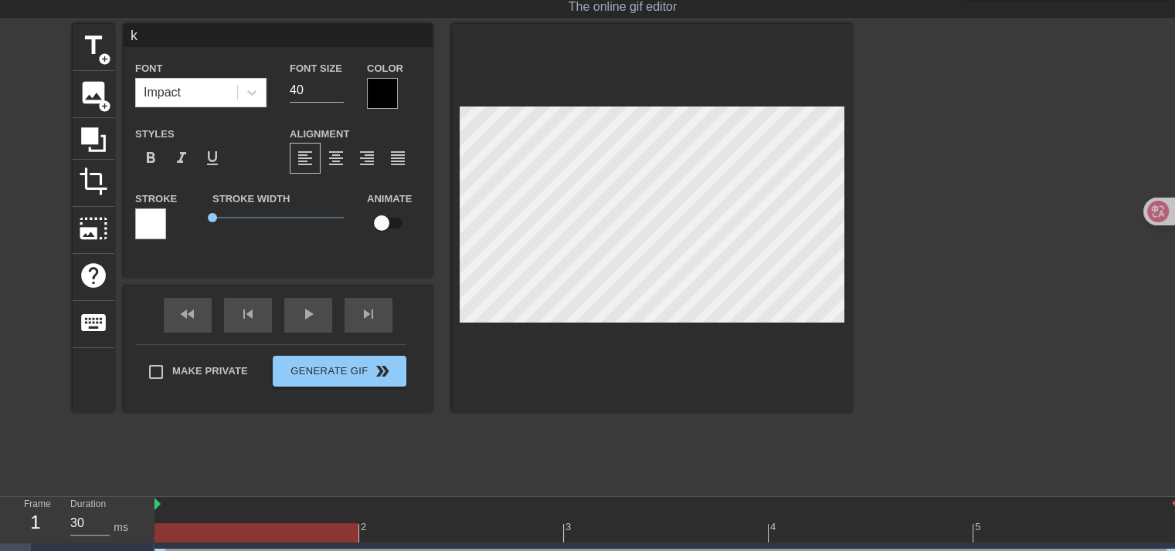
scroll to position [2, 2]
type input "kt"
type textarea "kt"
type input "快逃"
type textarea "快逃"
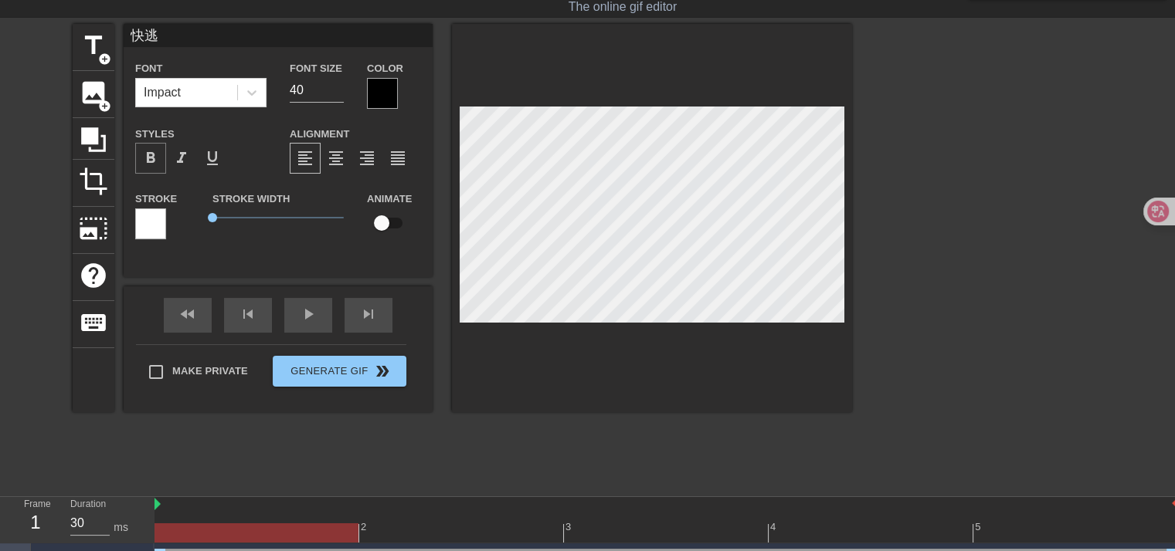
click at [153, 155] on span "format_bold" at bounding box center [150, 158] width 19 height 19
click at [1004, 229] on div at bounding box center [986, 255] width 232 height 463
click at [978, 217] on div at bounding box center [986, 255] width 232 height 463
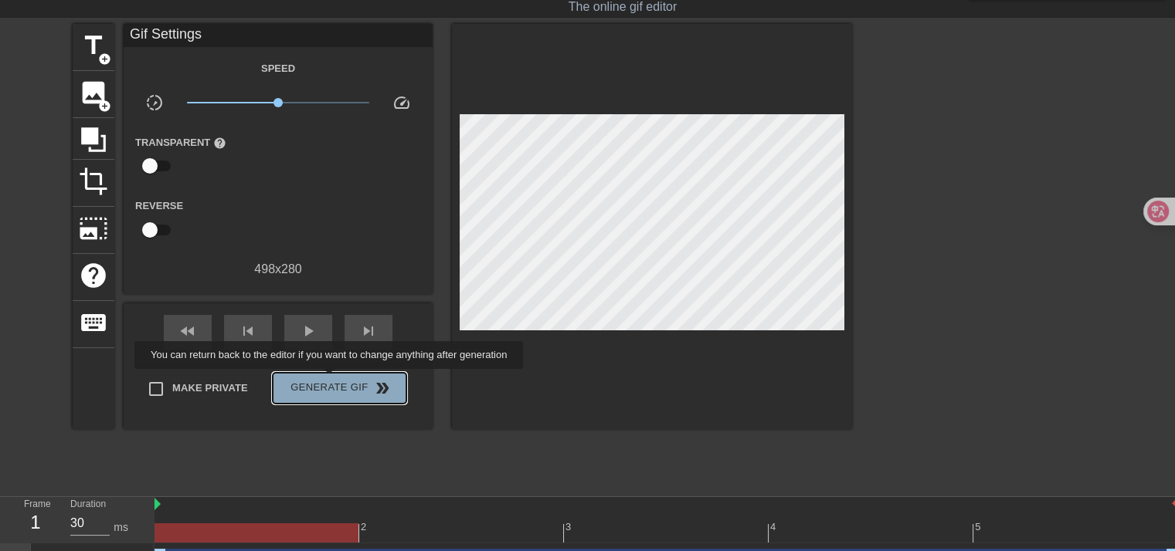
click at [331, 380] on span "Generate Gif double_arrow" at bounding box center [339, 388] width 121 height 19
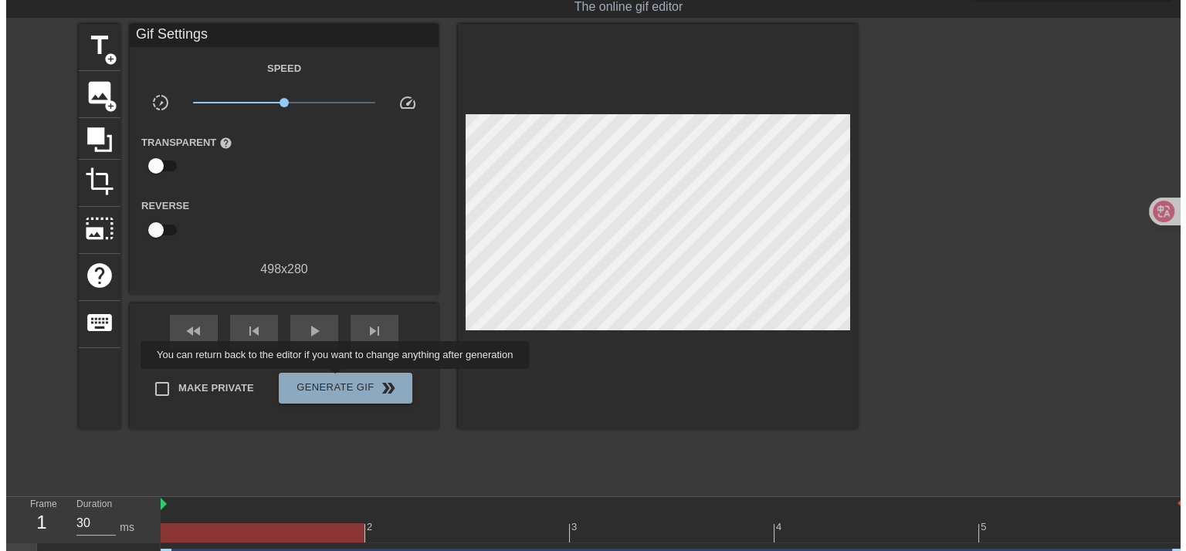
scroll to position [0, 0]
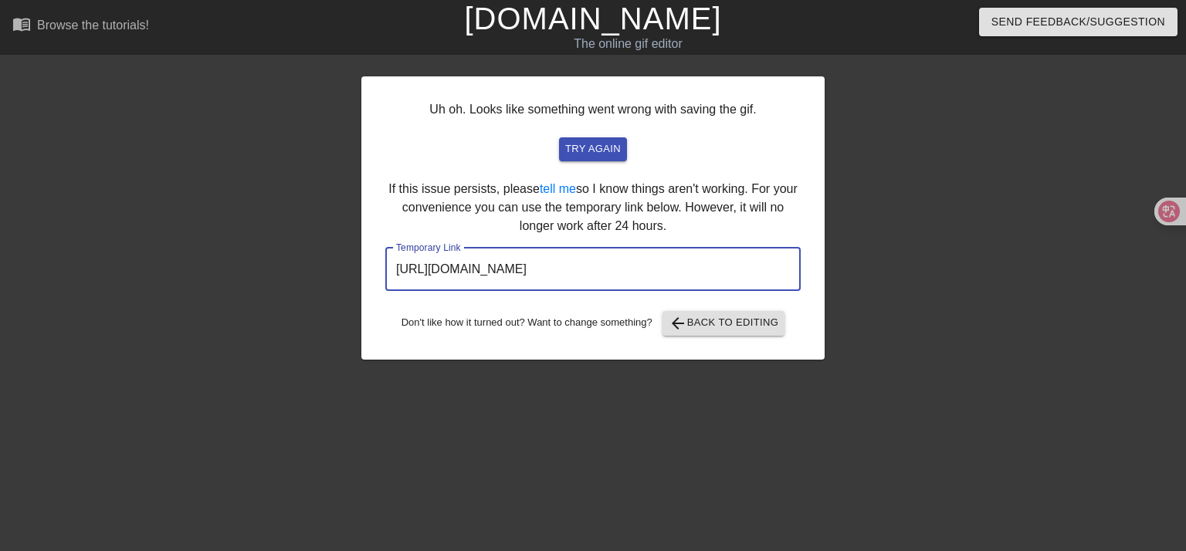
drag, startPoint x: 738, startPoint y: 273, endPoint x: 284, endPoint y: 273, distance: 453.3
click at [282, 273] on div "Uh oh. Looks like something went wrong with saving the gif. try again If this i…" at bounding box center [593, 292] width 1186 height 463
